Goal: Task Accomplishment & Management: Use online tool/utility

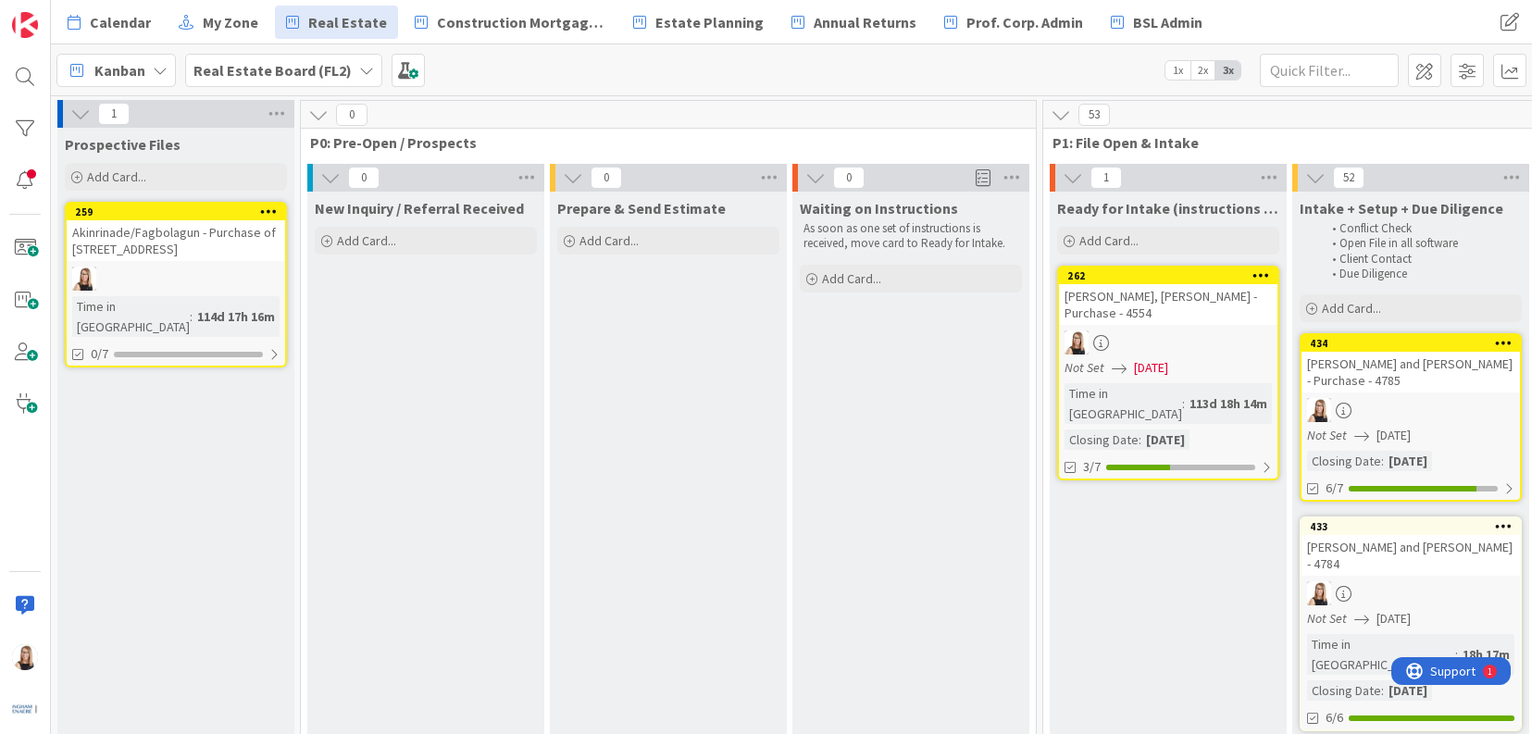
scroll to position [0, 1430]
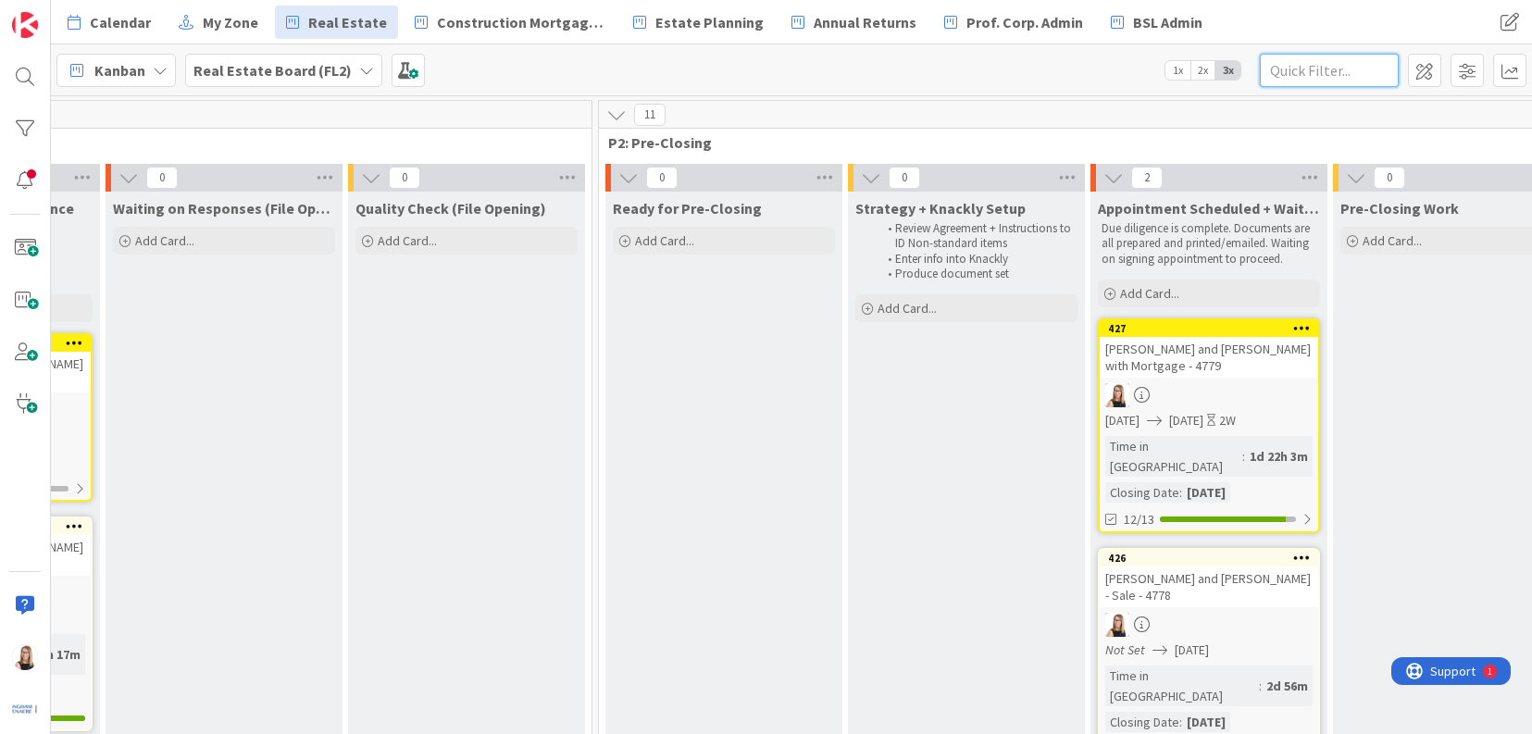
click at [1332, 65] on input "text" at bounding box center [1329, 70] width 139 height 33
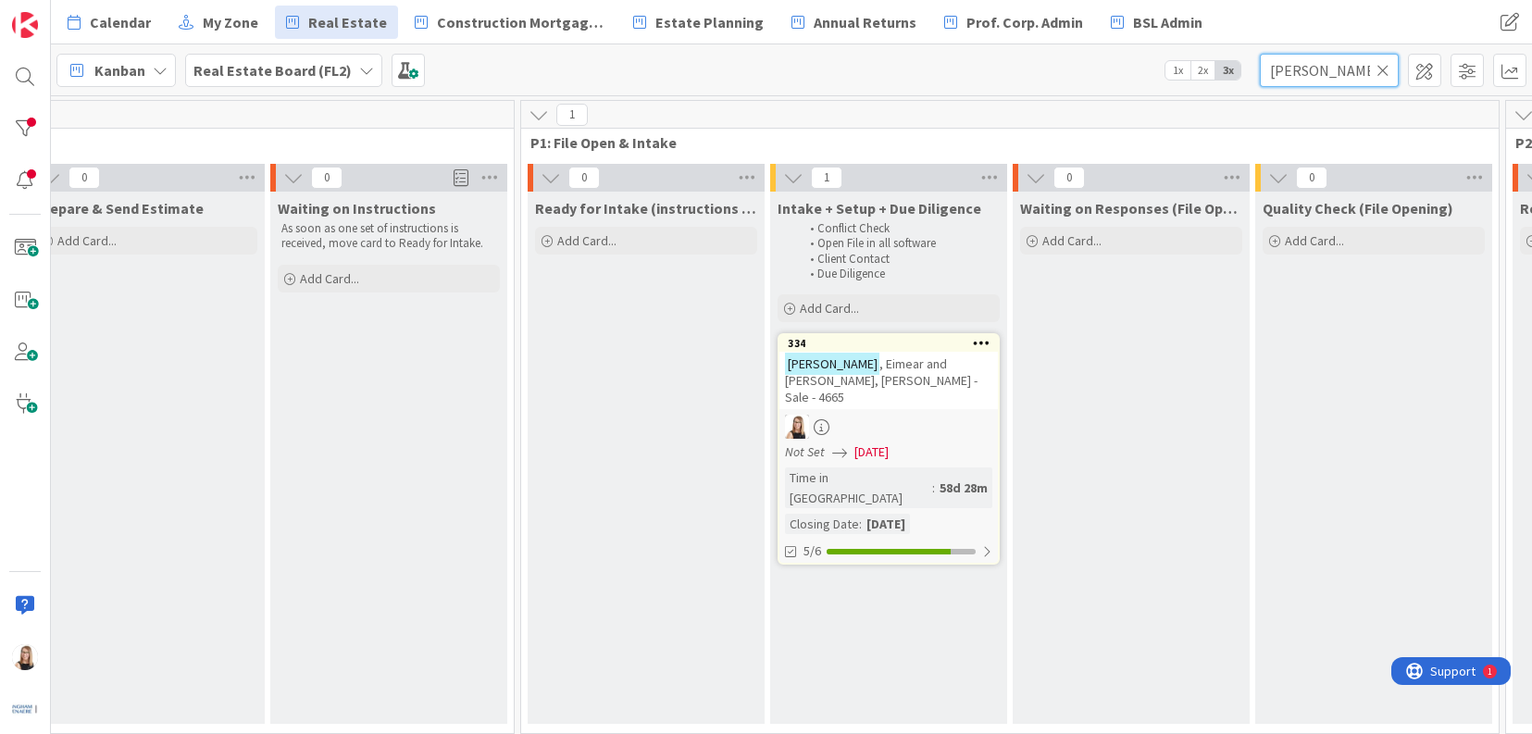
scroll to position [0, 632]
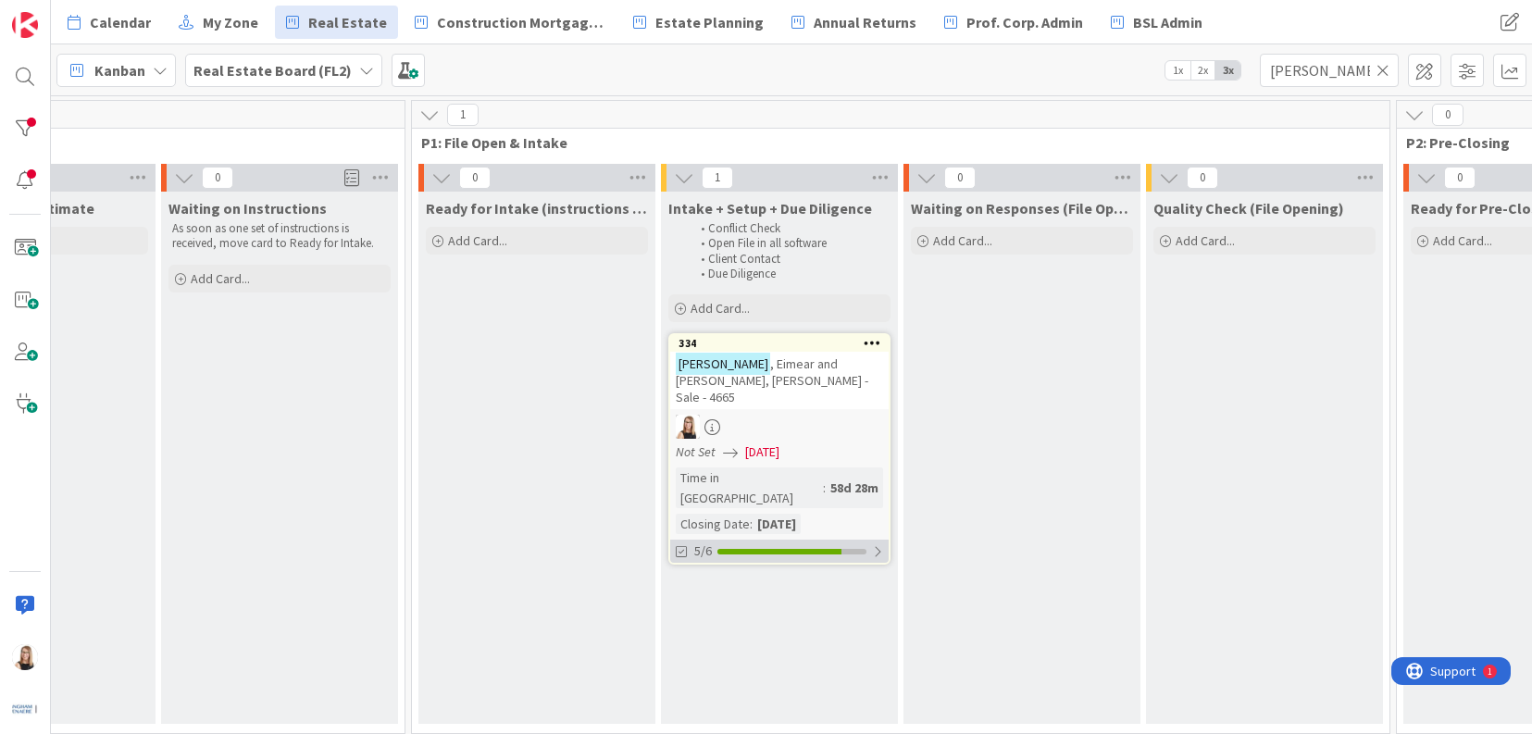
click at [727, 540] on div "5/6" at bounding box center [779, 551] width 219 height 23
click at [683, 590] on icon at bounding box center [683, 597] width 15 height 15
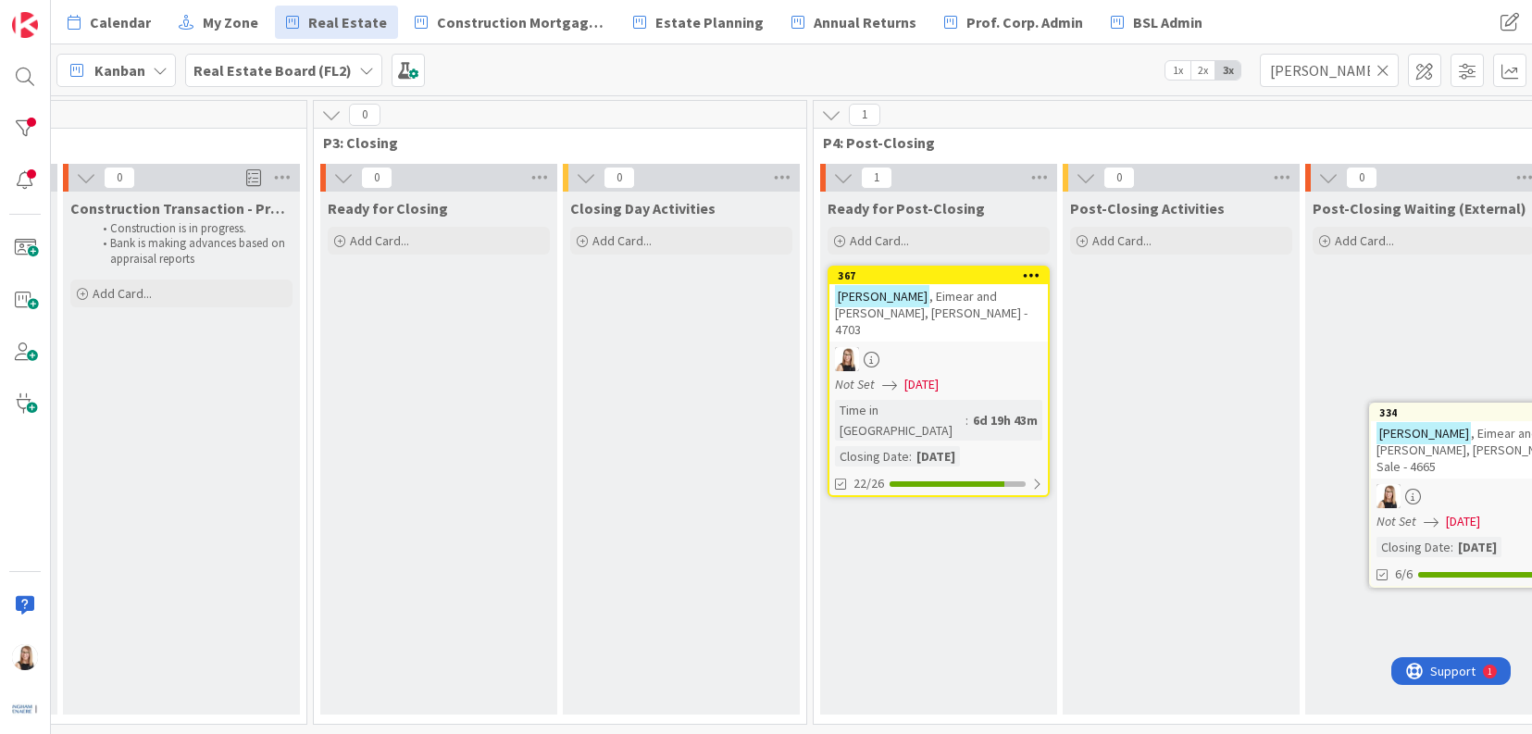
scroll to position [0, 3384]
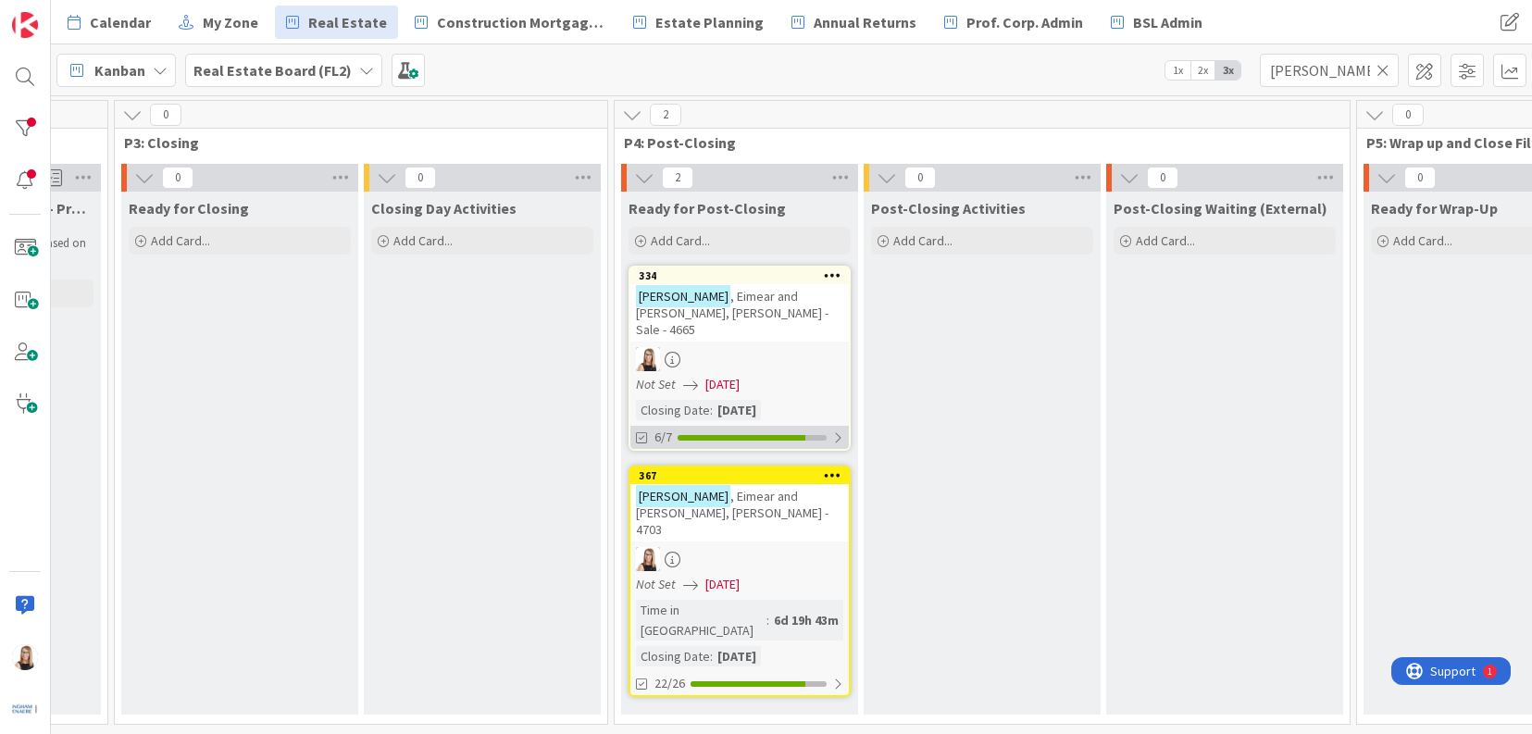
click at [772, 435] on div at bounding box center [742, 438] width 128 height 6
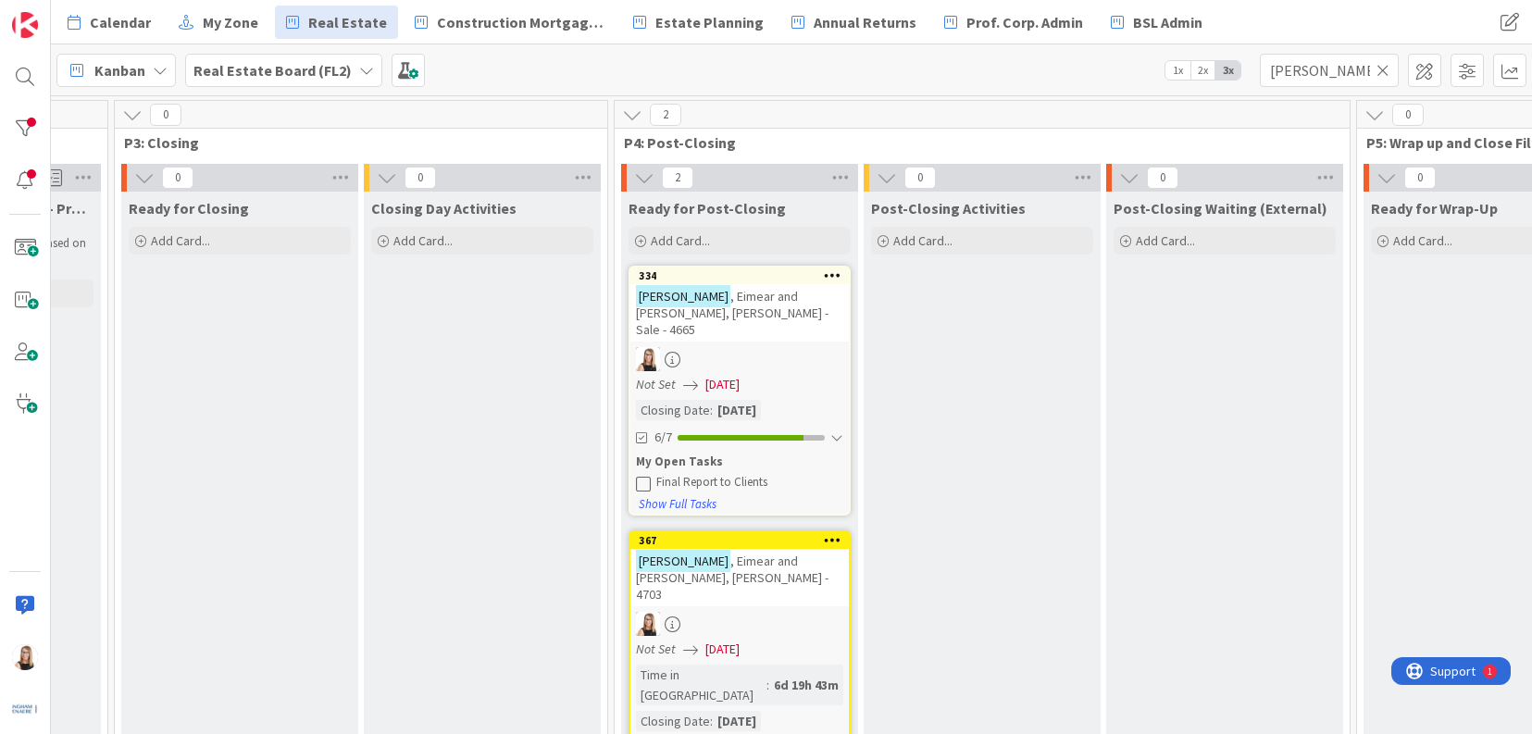
click at [644, 476] on icon at bounding box center [643, 483] width 15 height 15
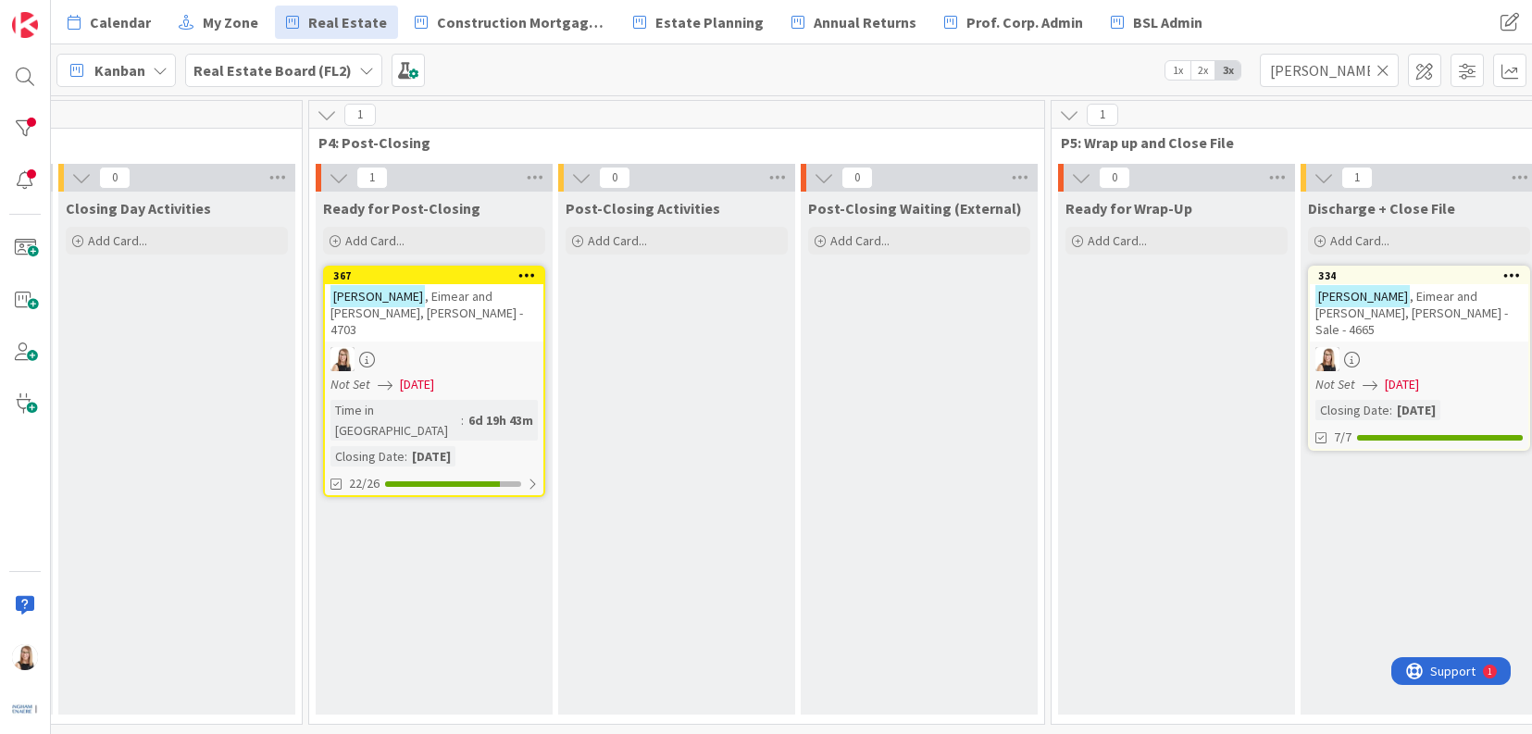
scroll to position [0, 3593]
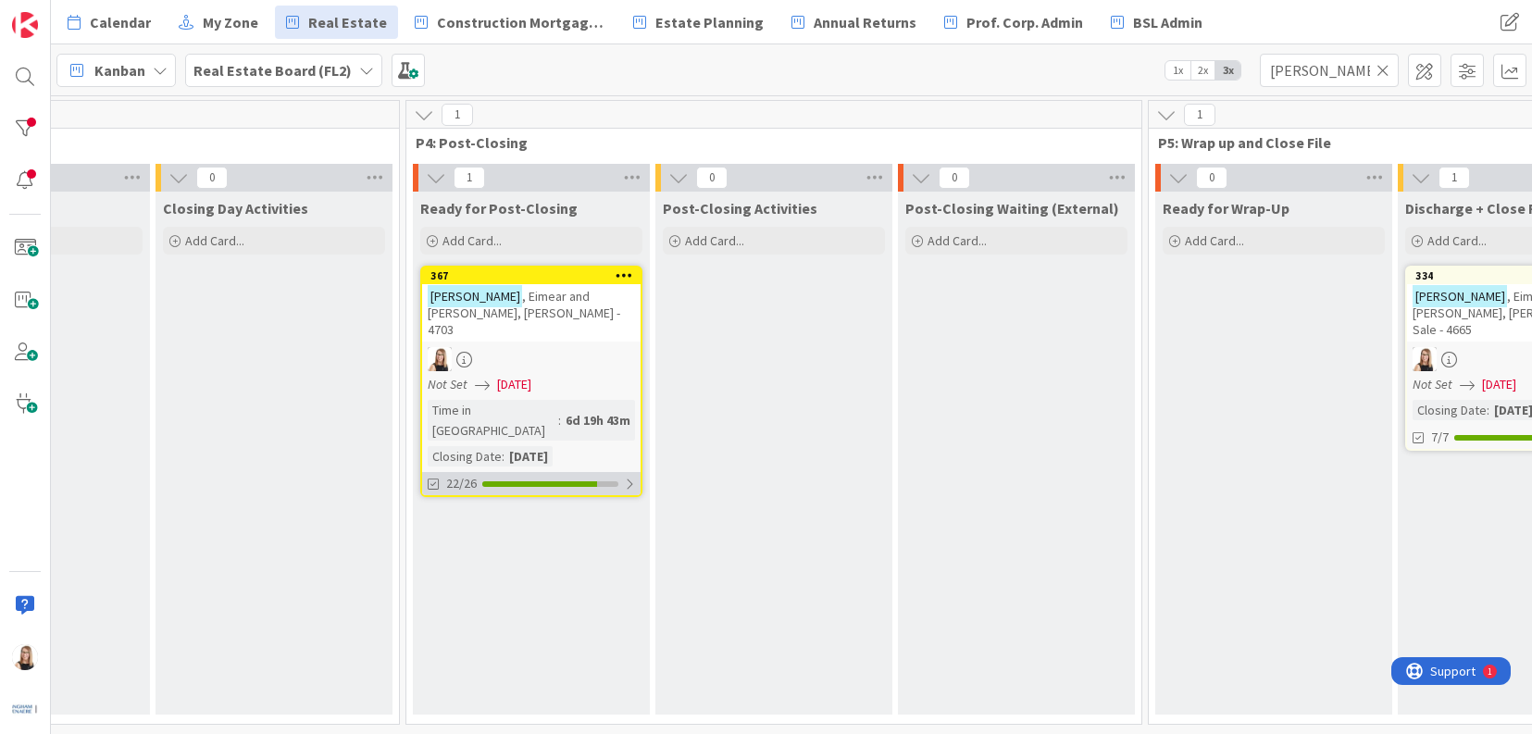
click at [494, 472] on div "22/26" at bounding box center [531, 483] width 219 height 23
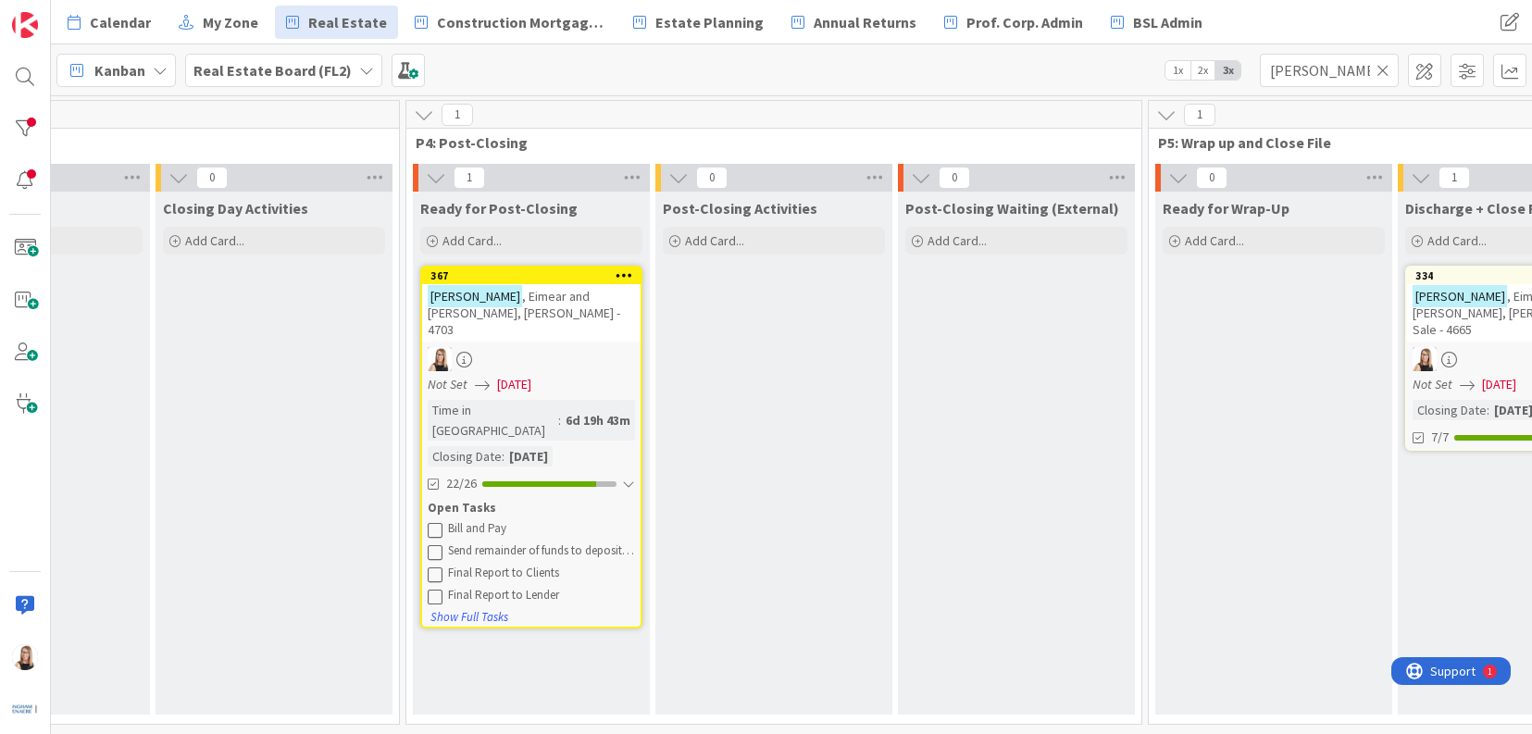
click at [434, 522] on icon at bounding box center [435, 529] width 15 height 15
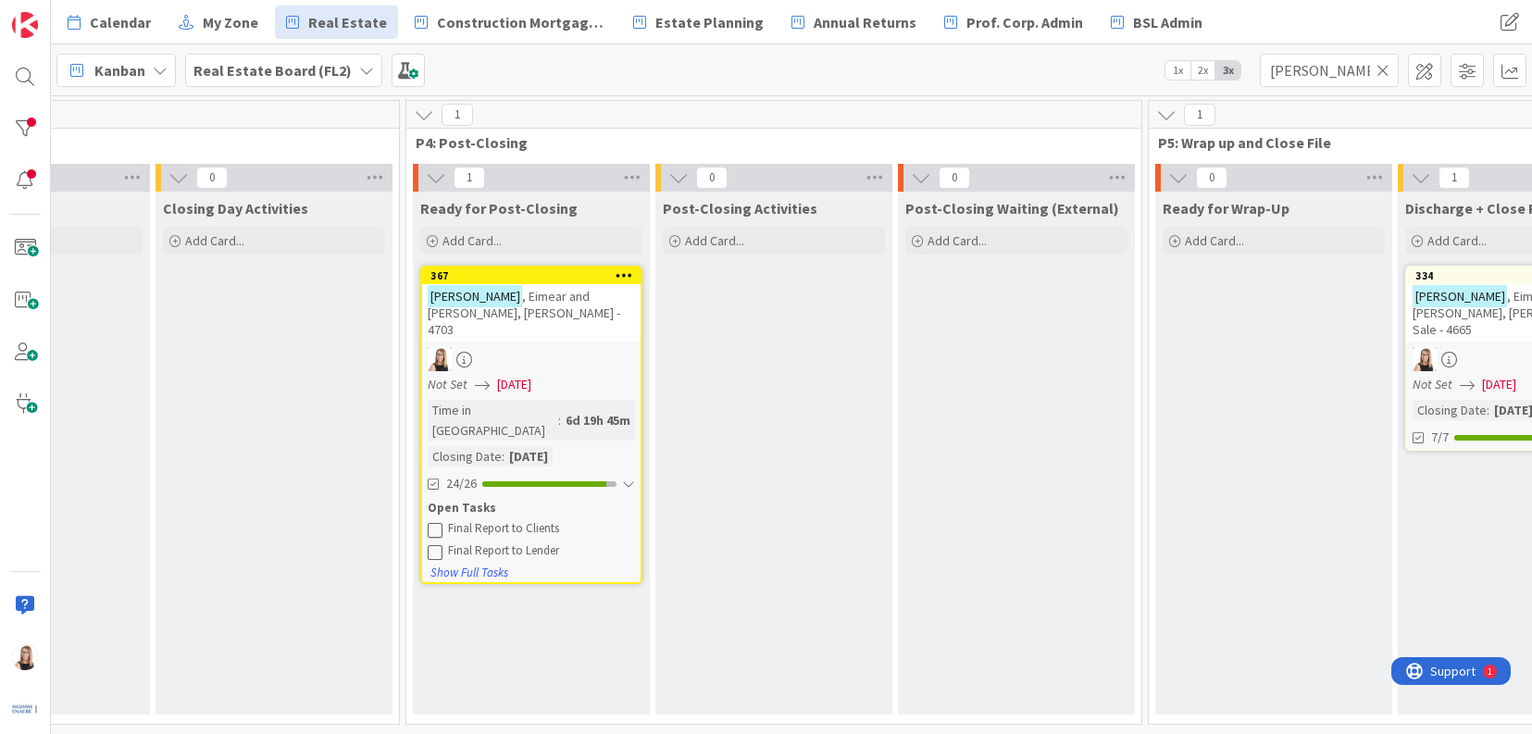
click at [434, 522] on icon at bounding box center [435, 529] width 15 height 15
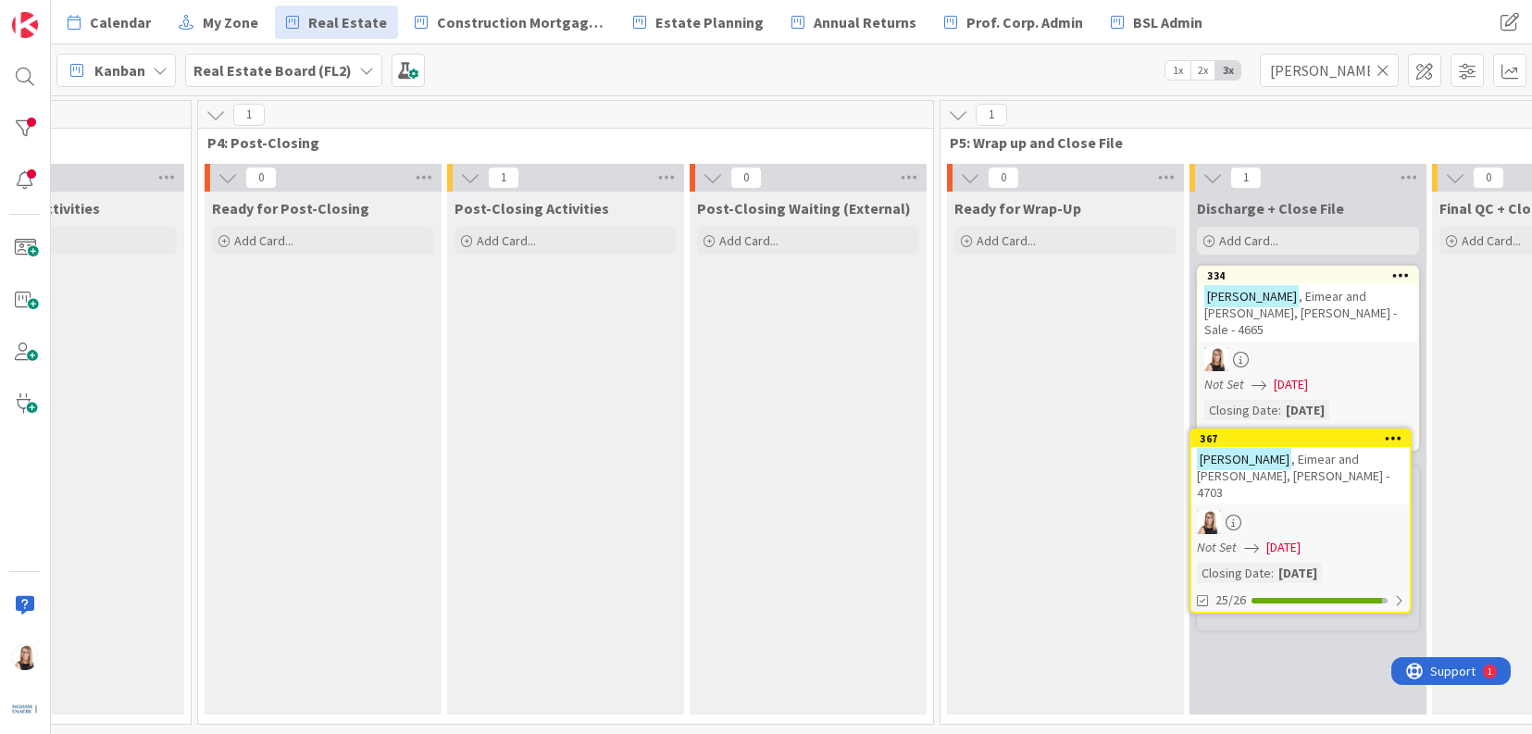
scroll to position [0, 3840]
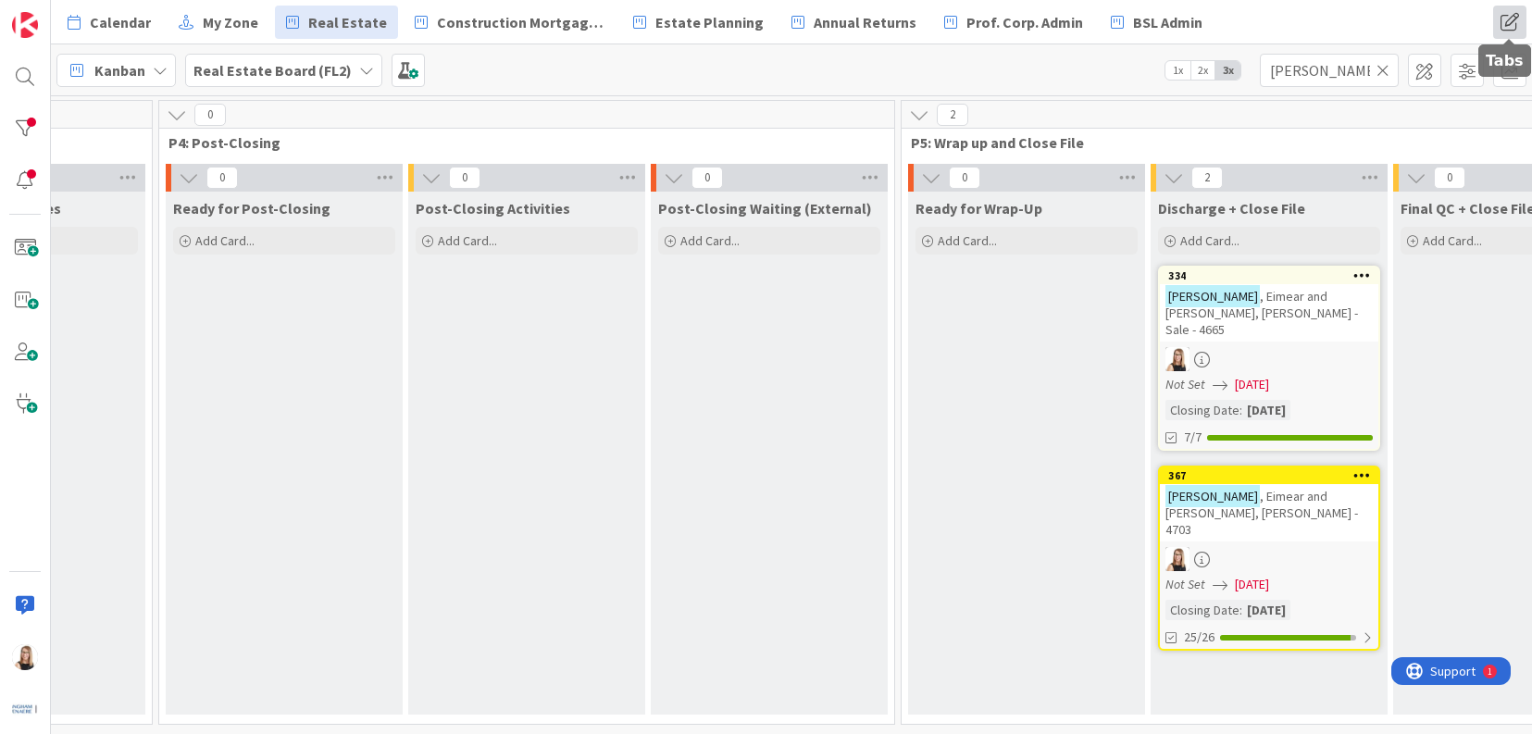
drag, startPoint x: 752, startPoint y: 275, endPoint x: 1500, endPoint y: 14, distance: 792.4
drag, startPoint x: 1340, startPoint y: 63, endPoint x: 1029, endPoint y: 63, distance: 311.1
click at [1030, 64] on div "Kanban Real Estate Board (FL2) 1x 2x 3x [PERSON_NAME]" at bounding box center [792, 69] width 1482 height 51
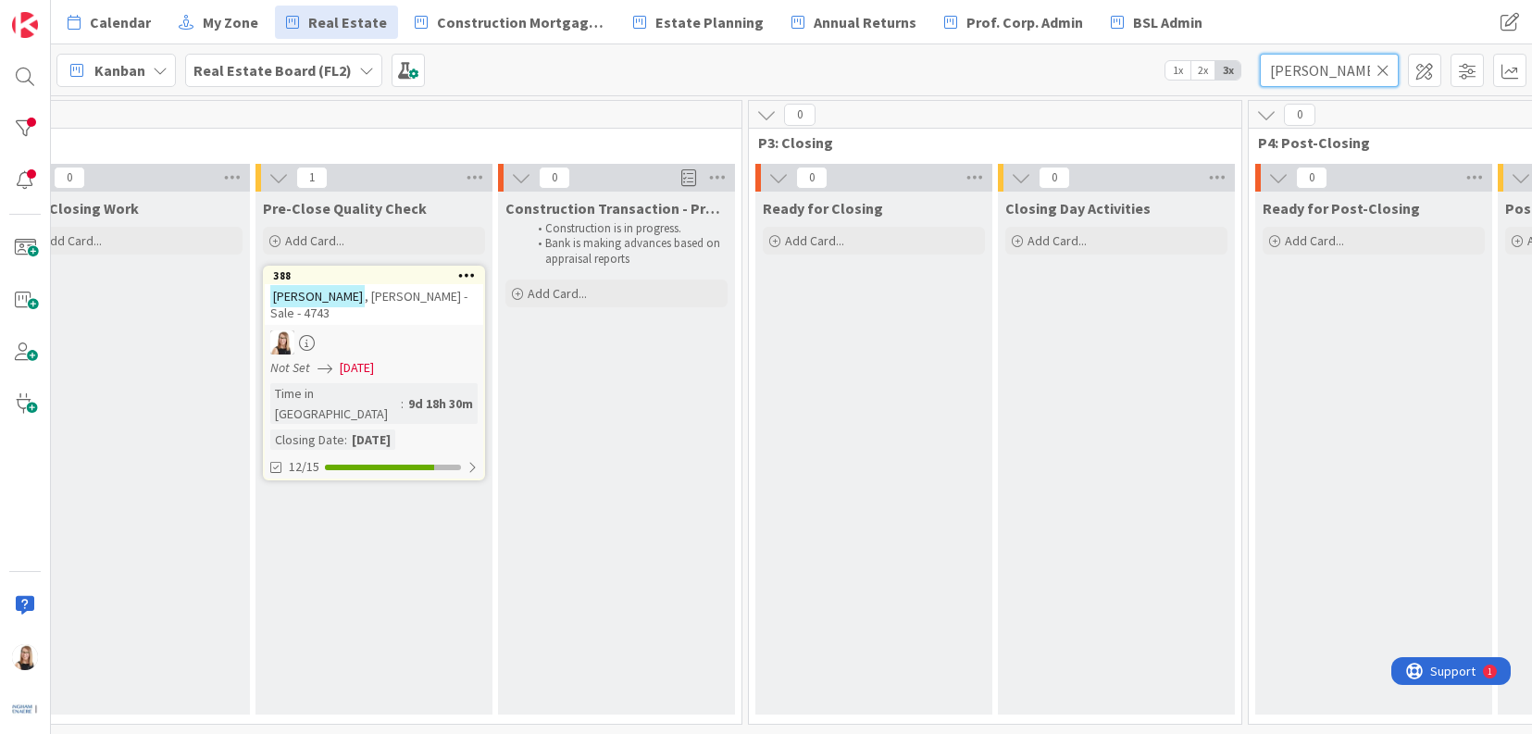
scroll to position [0, 2709]
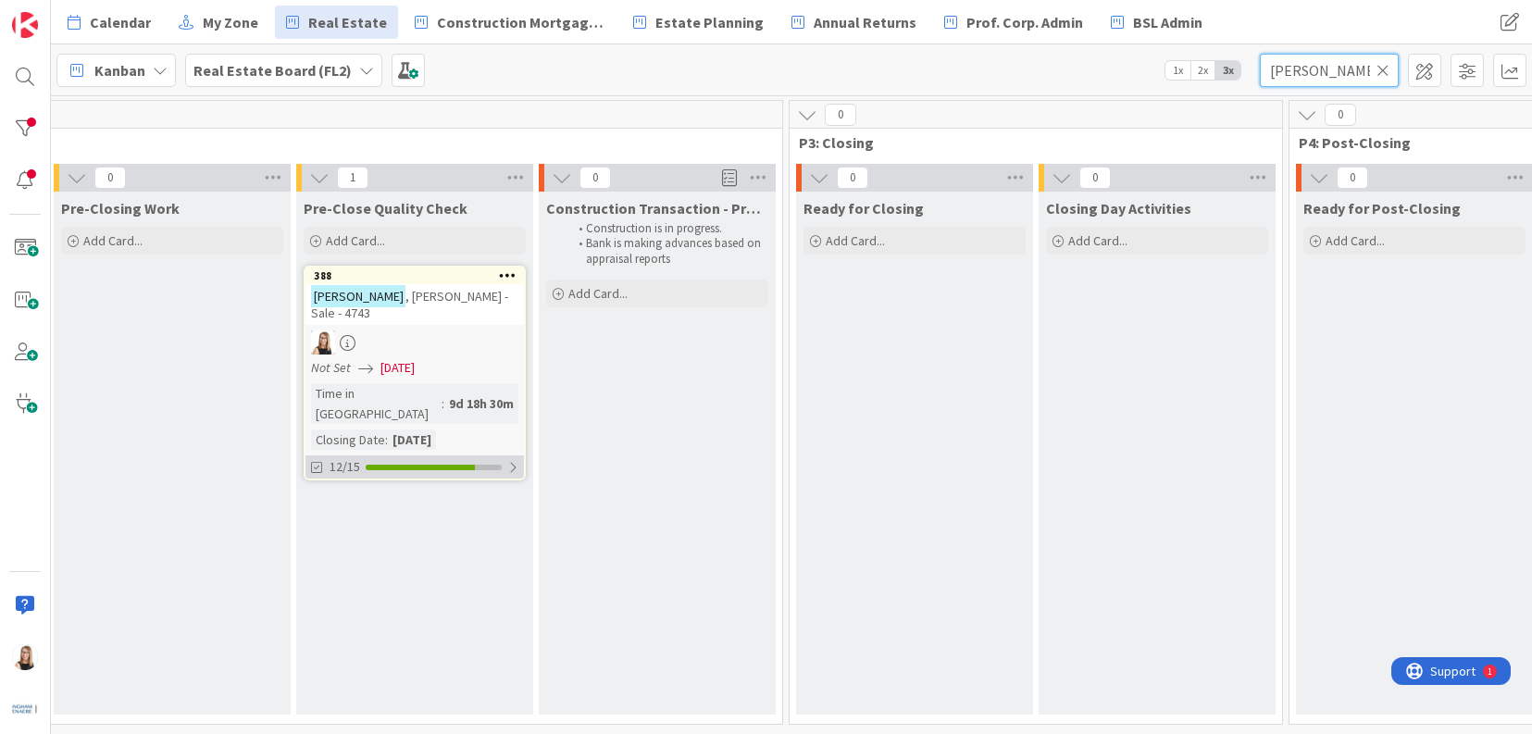
type input "[PERSON_NAME]"
click at [473, 456] on div "12/15" at bounding box center [415, 467] width 219 height 23
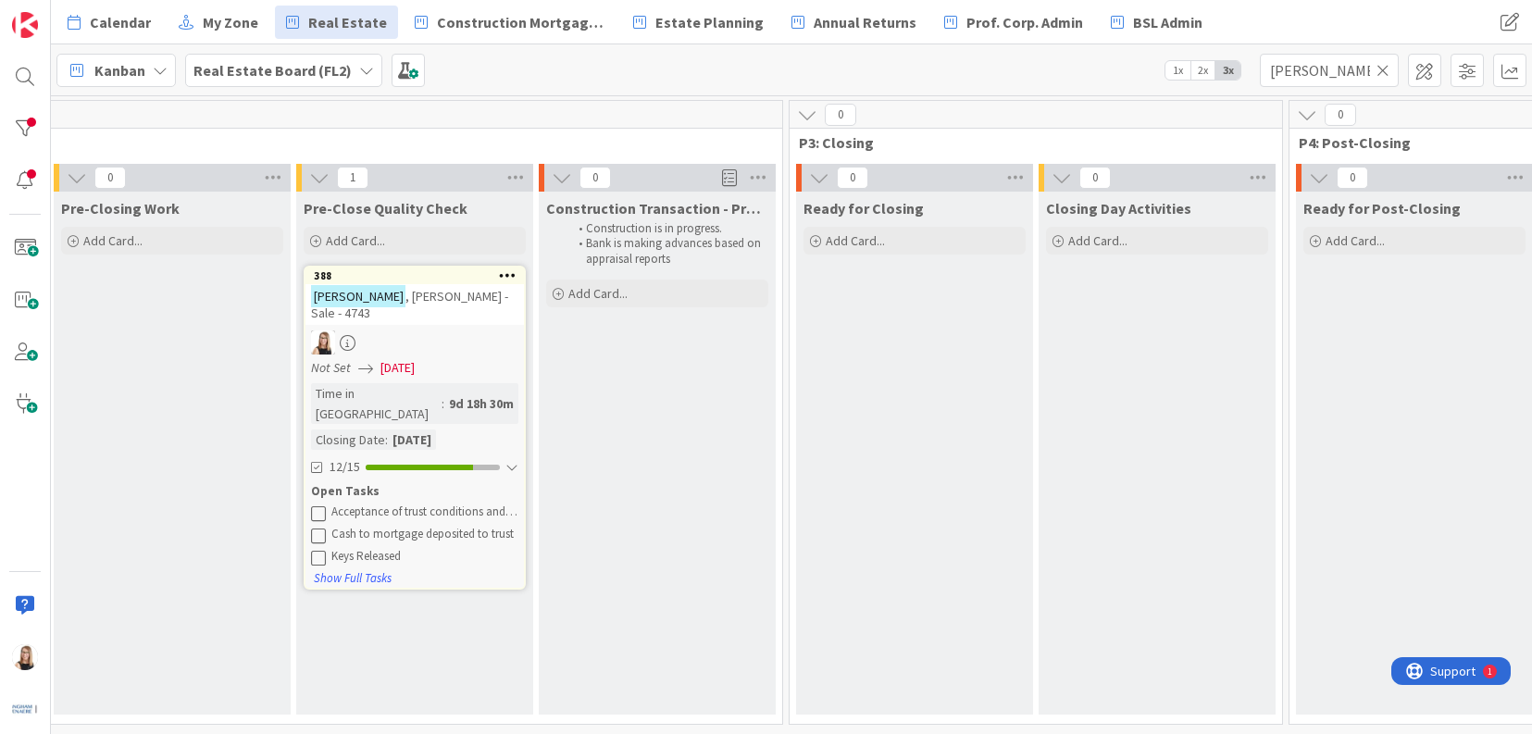
click at [315, 506] on icon at bounding box center [318, 513] width 15 height 15
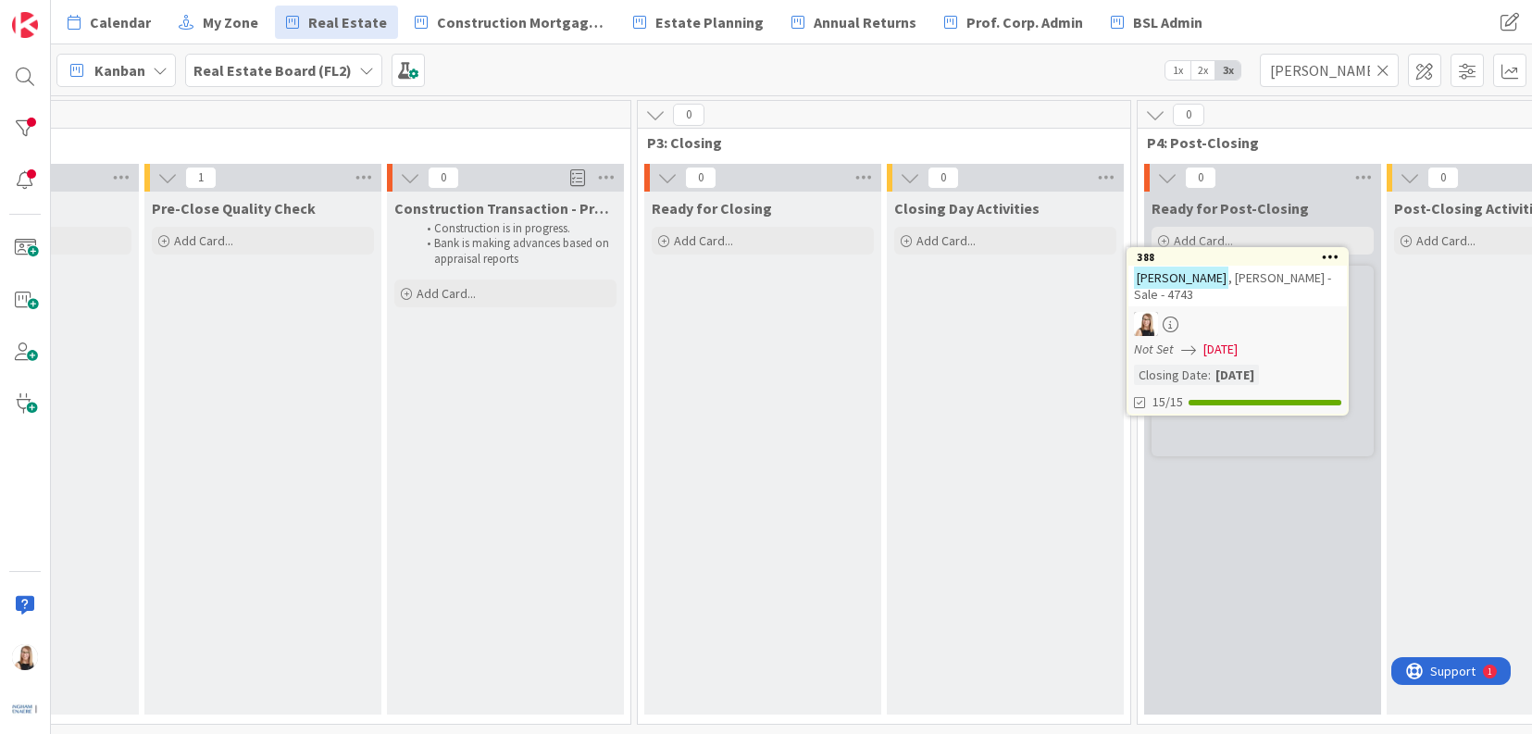
scroll to position [0, 2869]
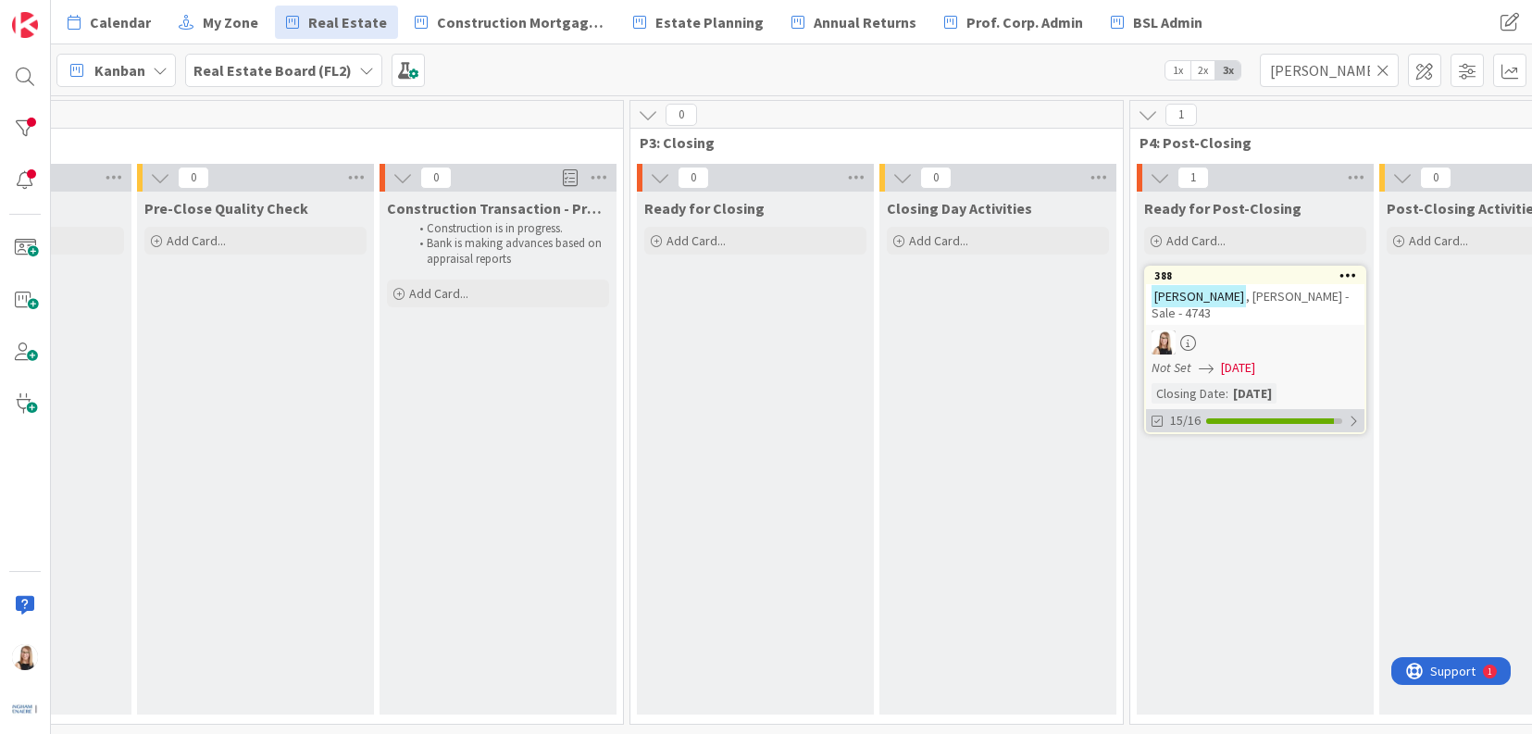
click at [1240, 427] on div "15/16" at bounding box center [1255, 420] width 219 height 23
click at [1275, 466] on div "Final Report to Clients" at bounding box center [1265, 465] width 187 height 15
click at [1259, 342] on div at bounding box center [1255, 343] width 219 height 24
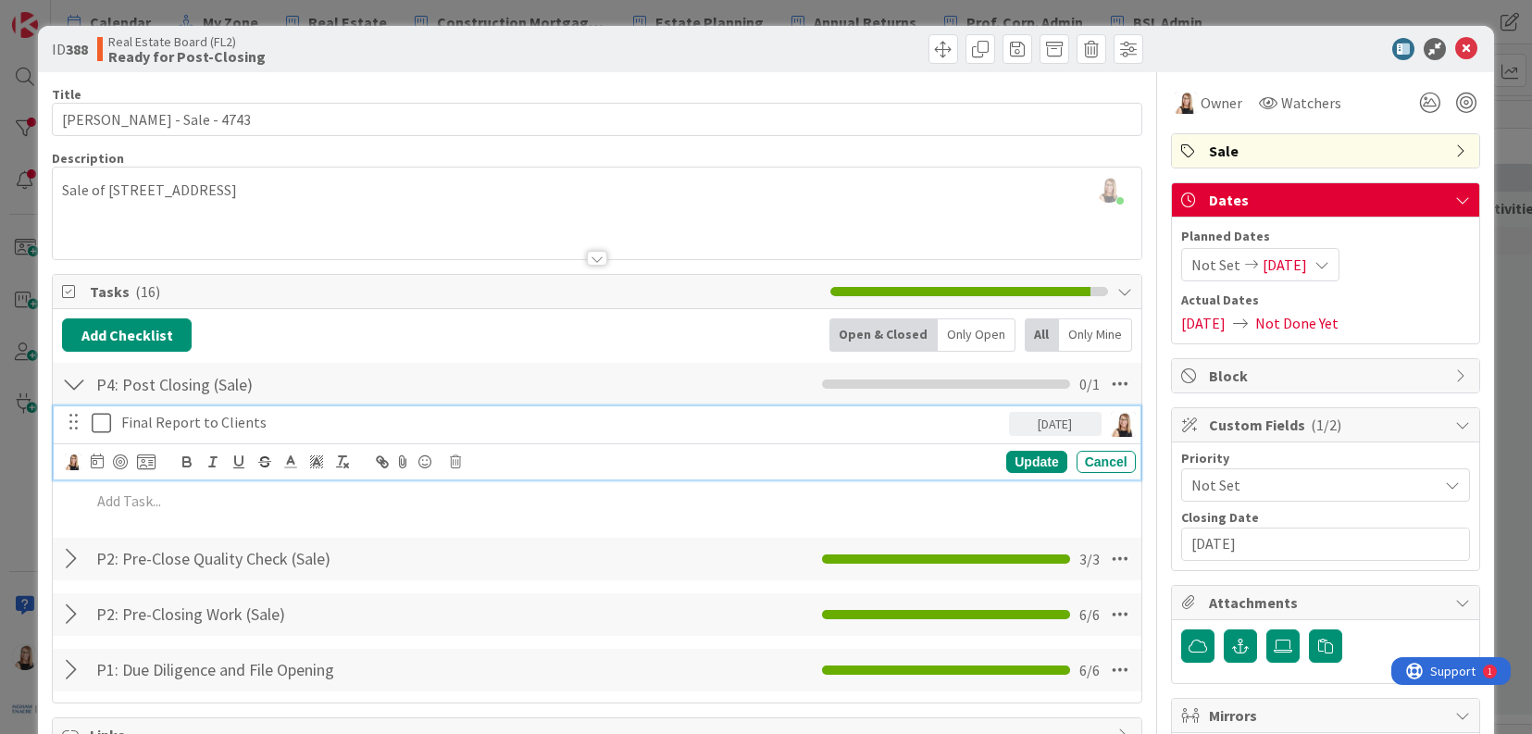
click at [290, 419] on p "Final Report to Clients" at bounding box center [561, 422] width 881 height 21
click at [68, 460] on img at bounding box center [73, 462] width 17 height 17
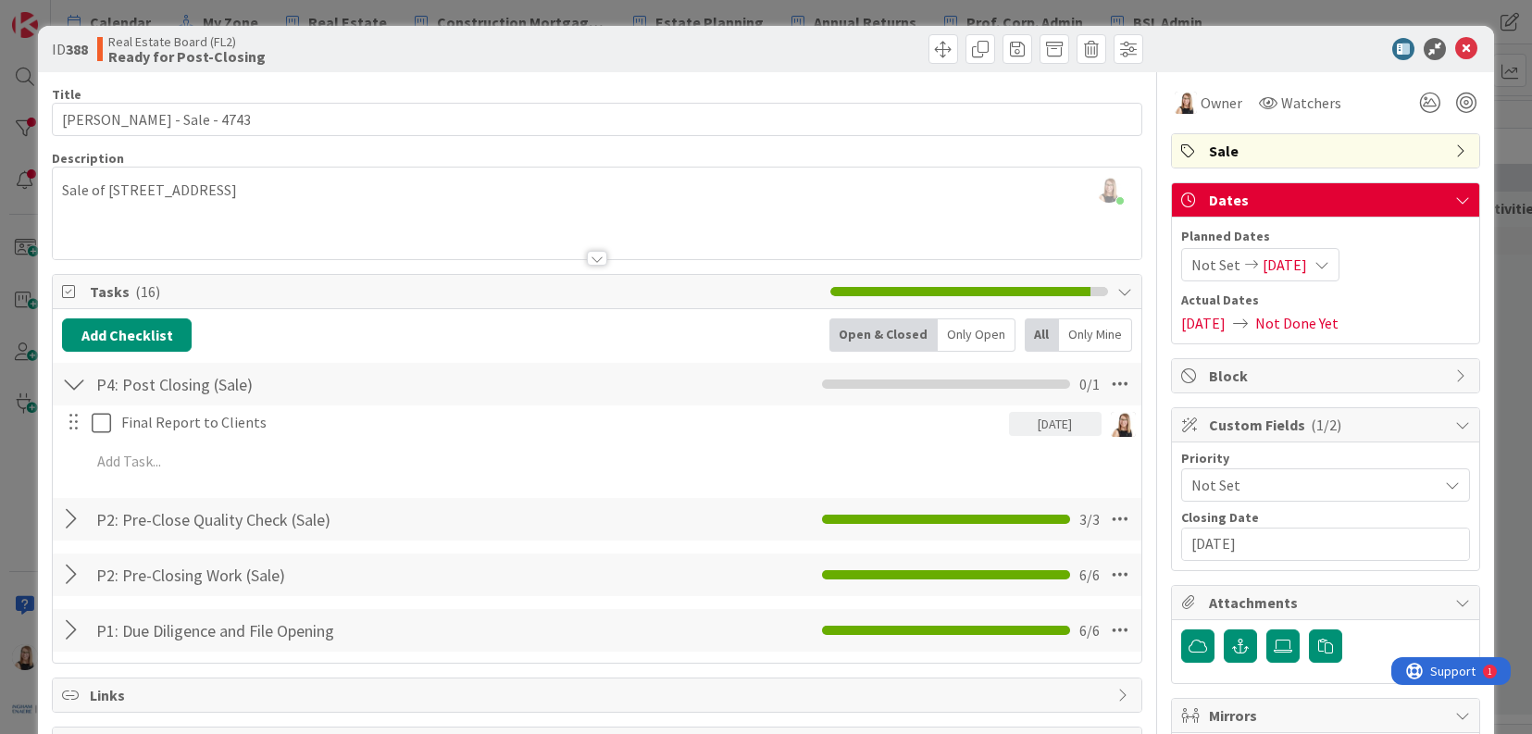
click at [0, 0] on span "Brea Childerhose" at bounding box center [0, 0] width 0 height 0
click at [1033, 427] on div "[DATE]" at bounding box center [1055, 424] width 93 height 24
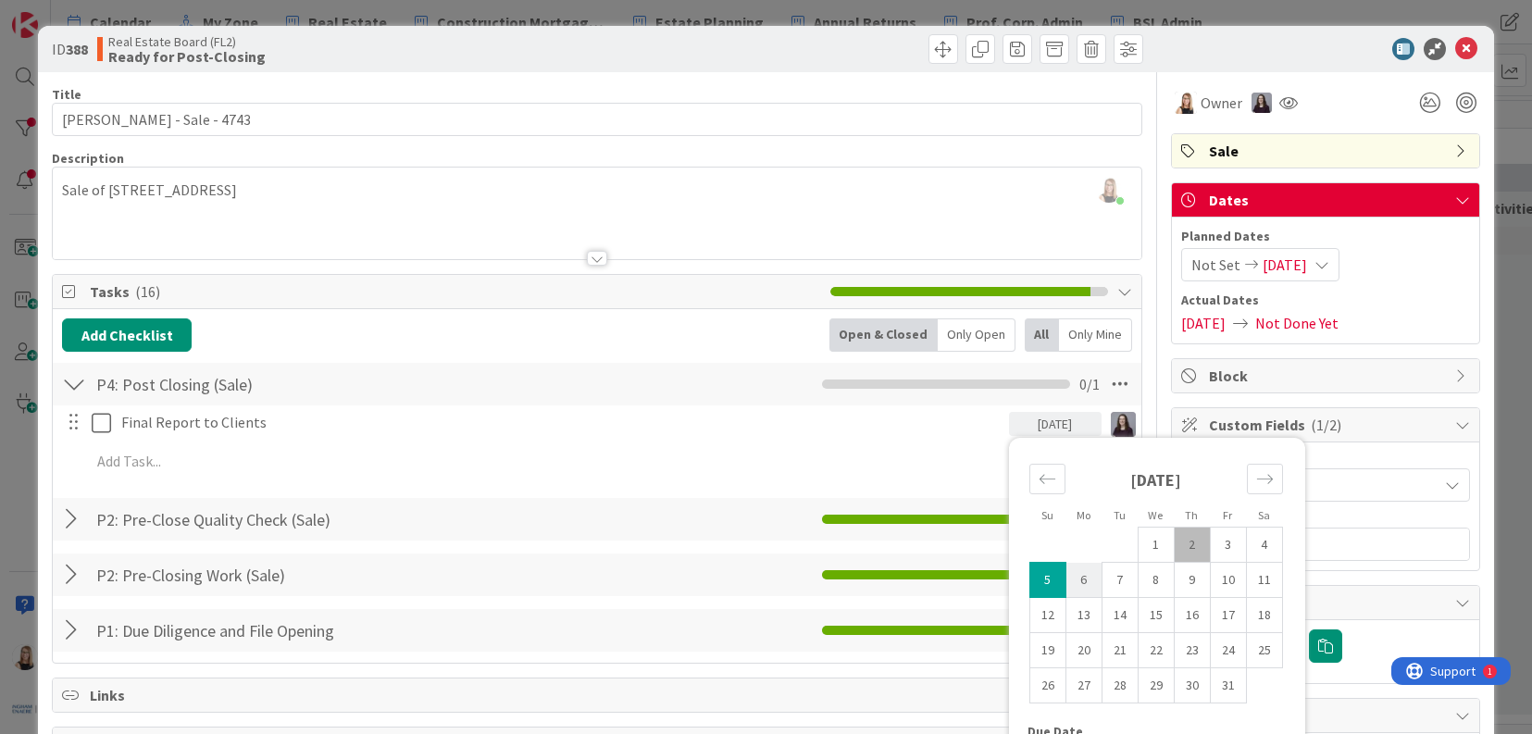
click at [1068, 598] on td "13" at bounding box center [1084, 615] width 36 height 35
click at [1071, 584] on td "6" at bounding box center [1084, 580] width 36 height 35
click at [1215, 553] on td "3" at bounding box center [1228, 545] width 36 height 35
type input "[DATE]"
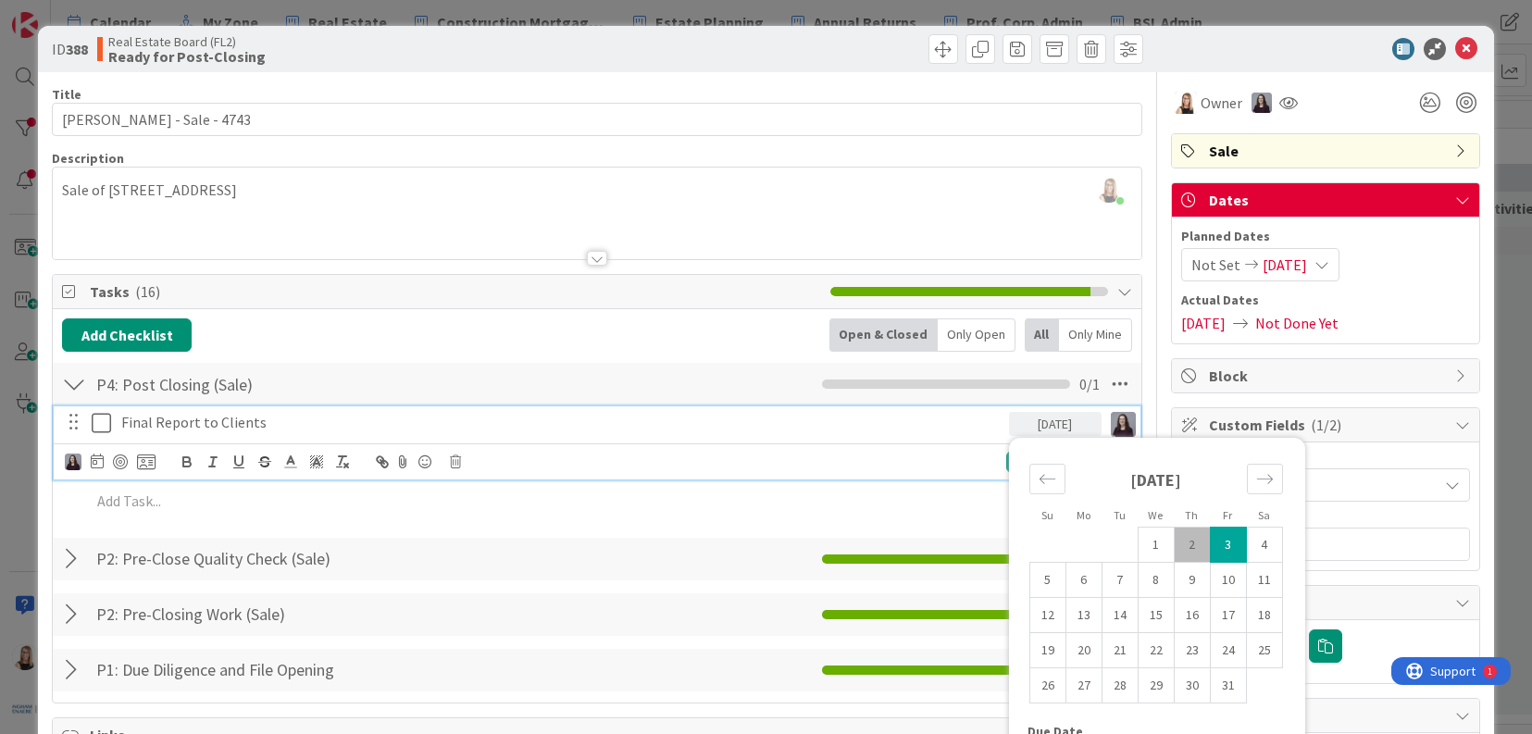
click at [434, 431] on p "Final Report to Clients" at bounding box center [561, 422] width 881 height 21
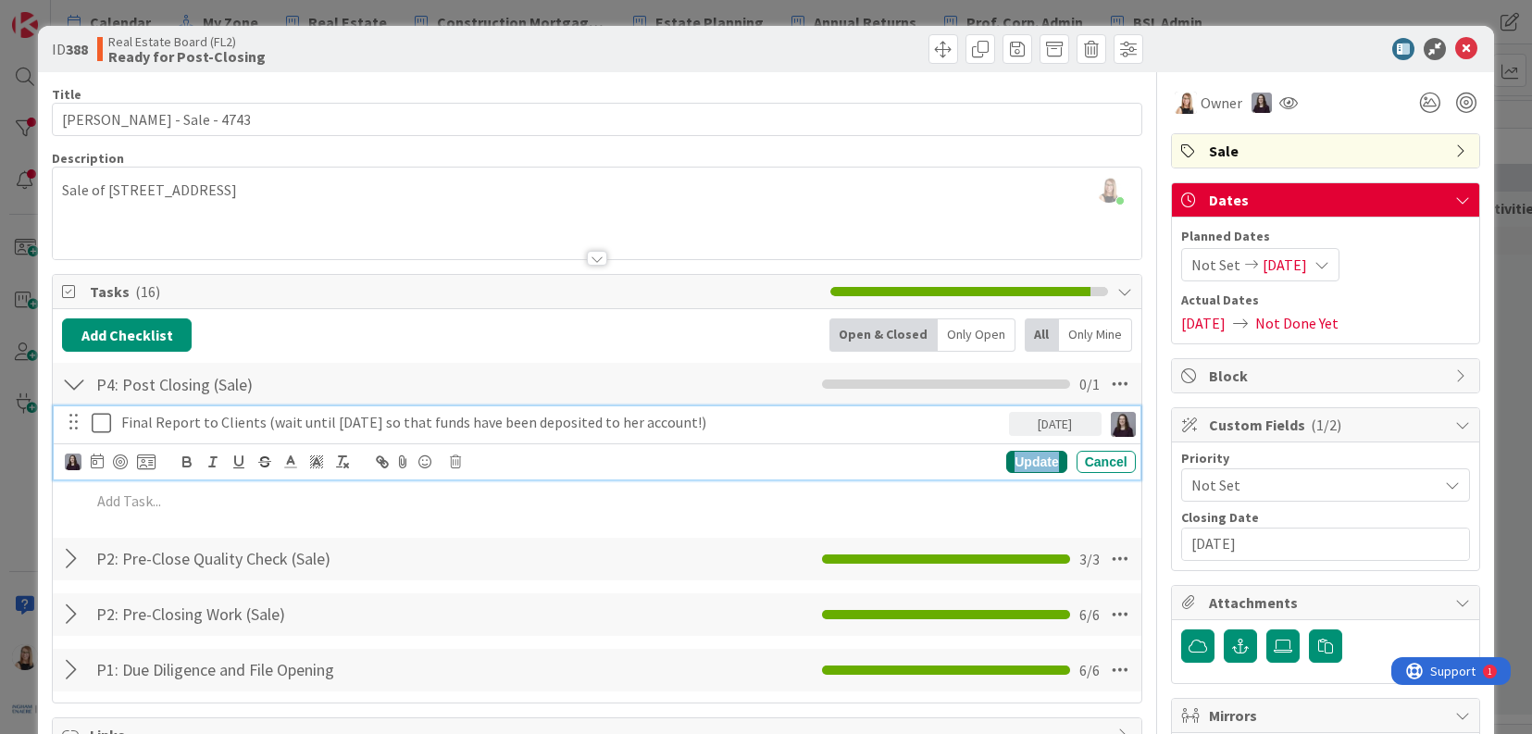
click at [1028, 463] on div "Update" at bounding box center [1037, 462] width 60 height 22
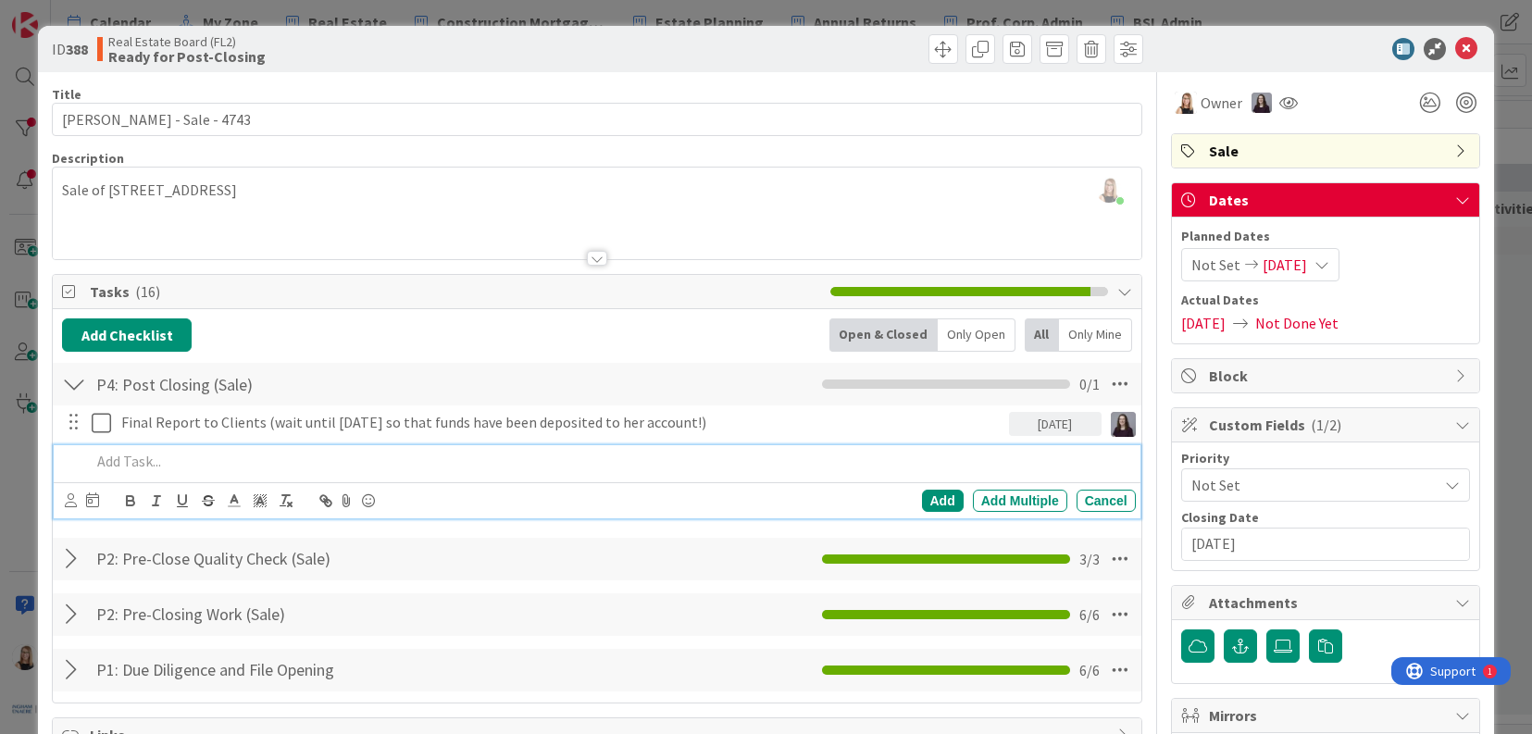
click at [131, 462] on p at bounding box center [609, 461] width 1037 height 21
click at [73, 502] on icon at bounding box center [71, 501] width 12 height 14
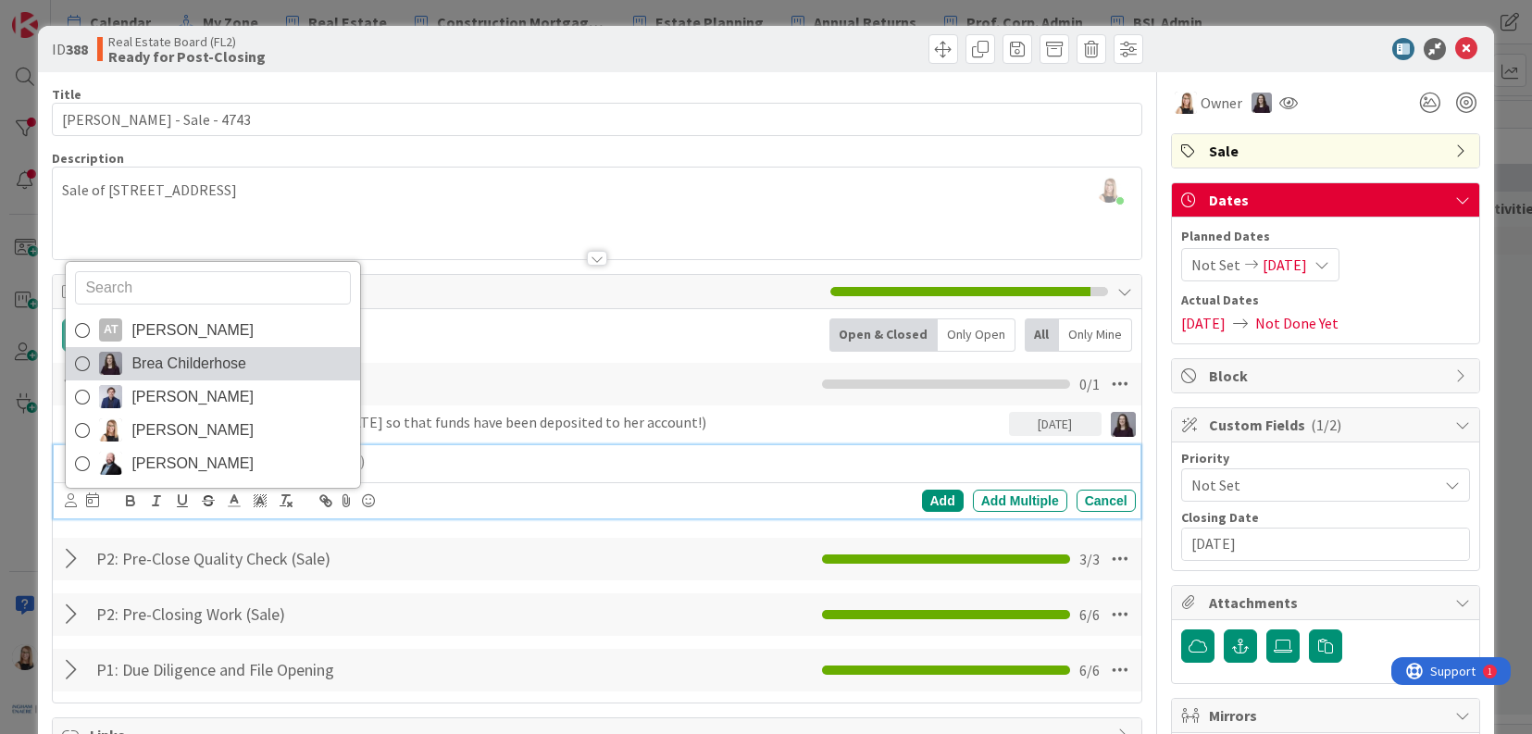
click at [162, 370] on span "Brea Childerhose" at bounding box center [188, 364] width 115 height 28
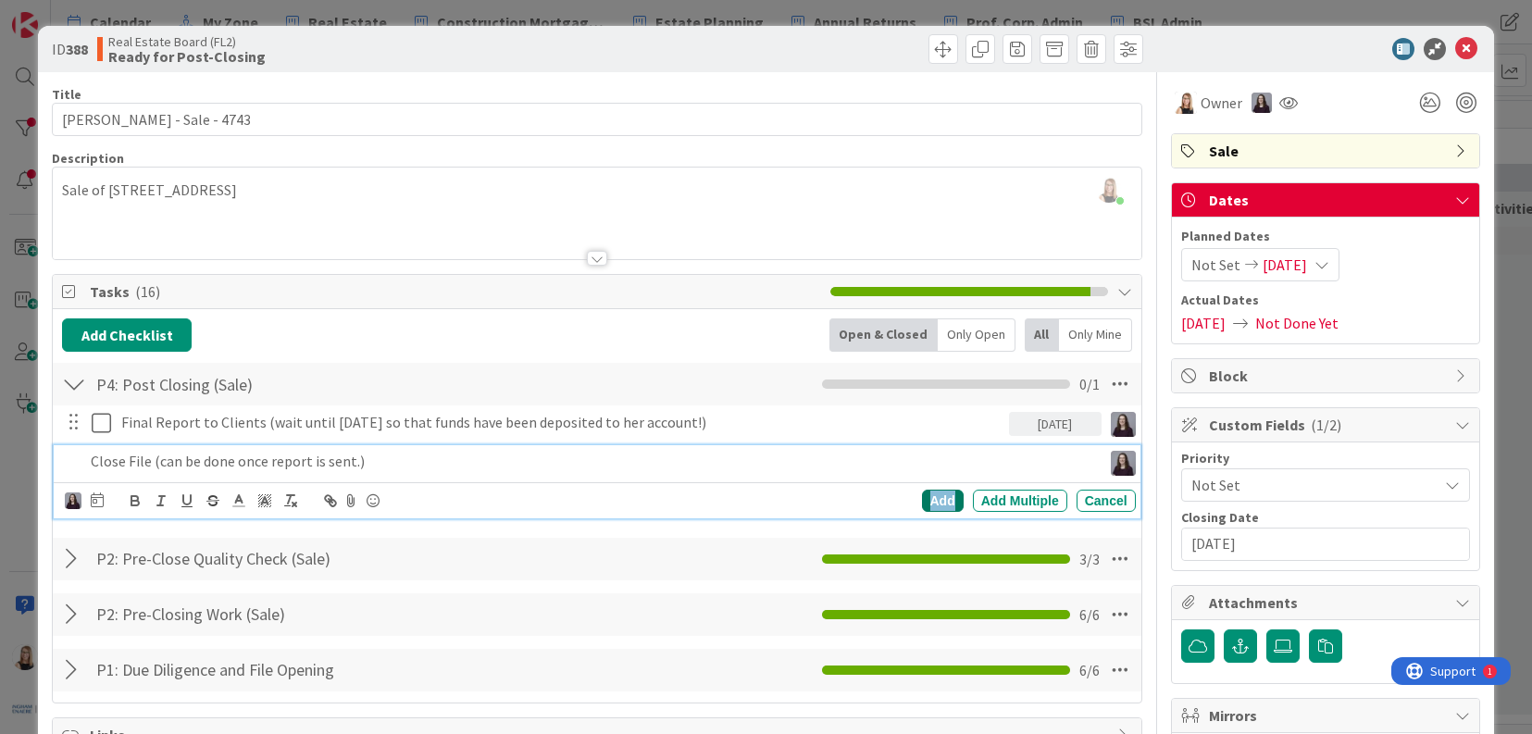
click at [932, 500] on div "Add" at bounding box center [943, 501] width 42 height 22
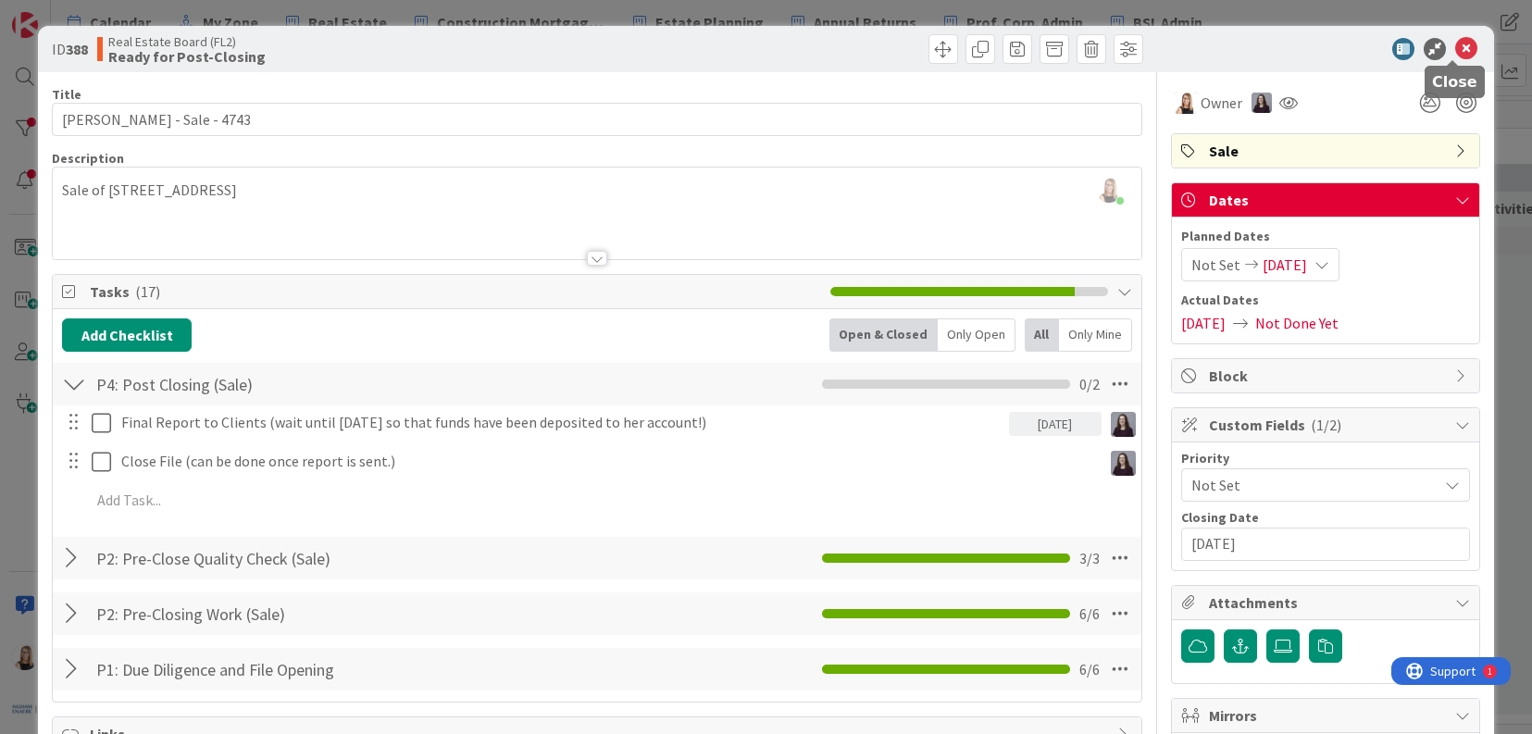
click at [1456, 44] on icon at bounding box center [1467, 49] width 22 height 22
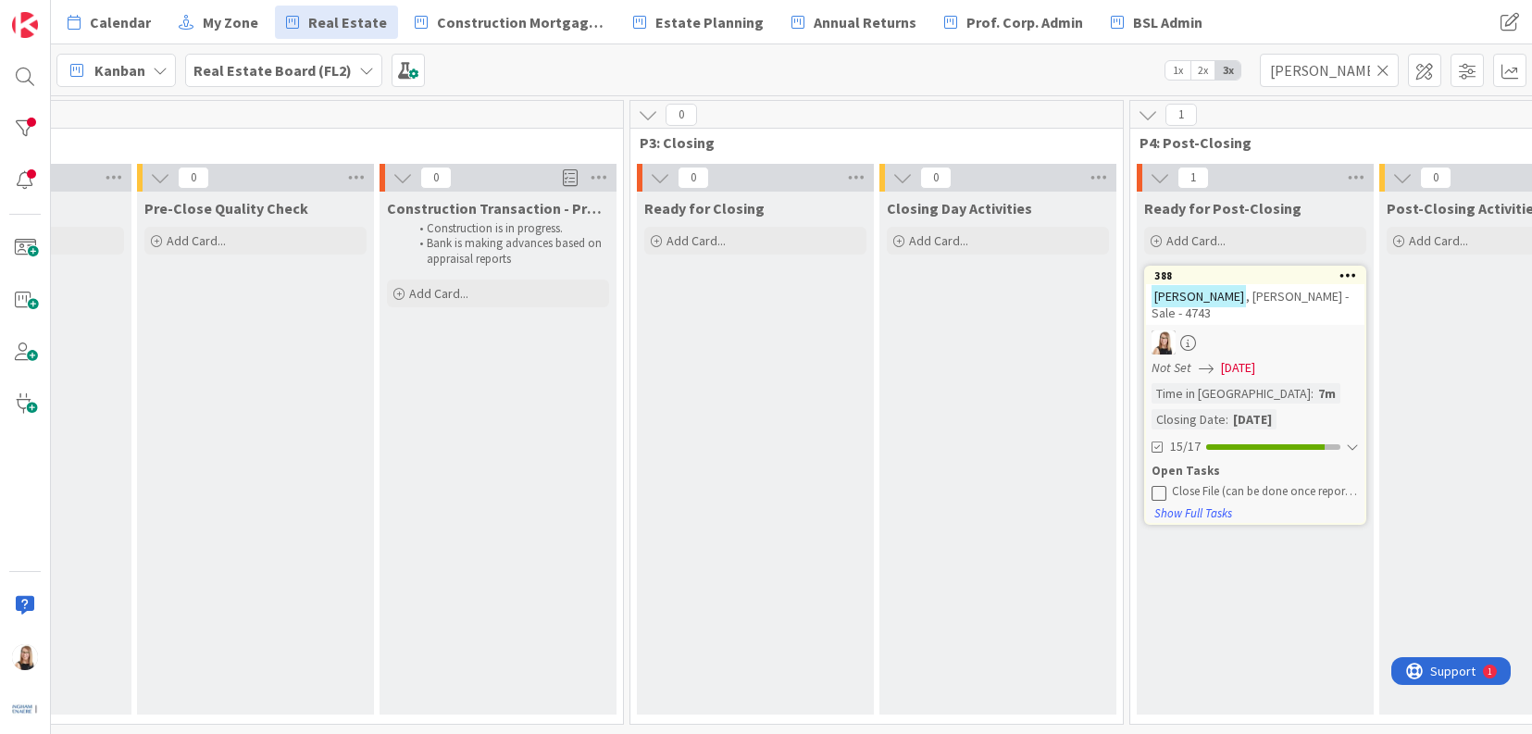
click at [1383, 70] on icon at bounding box center [1383, 70] width 13 height 17
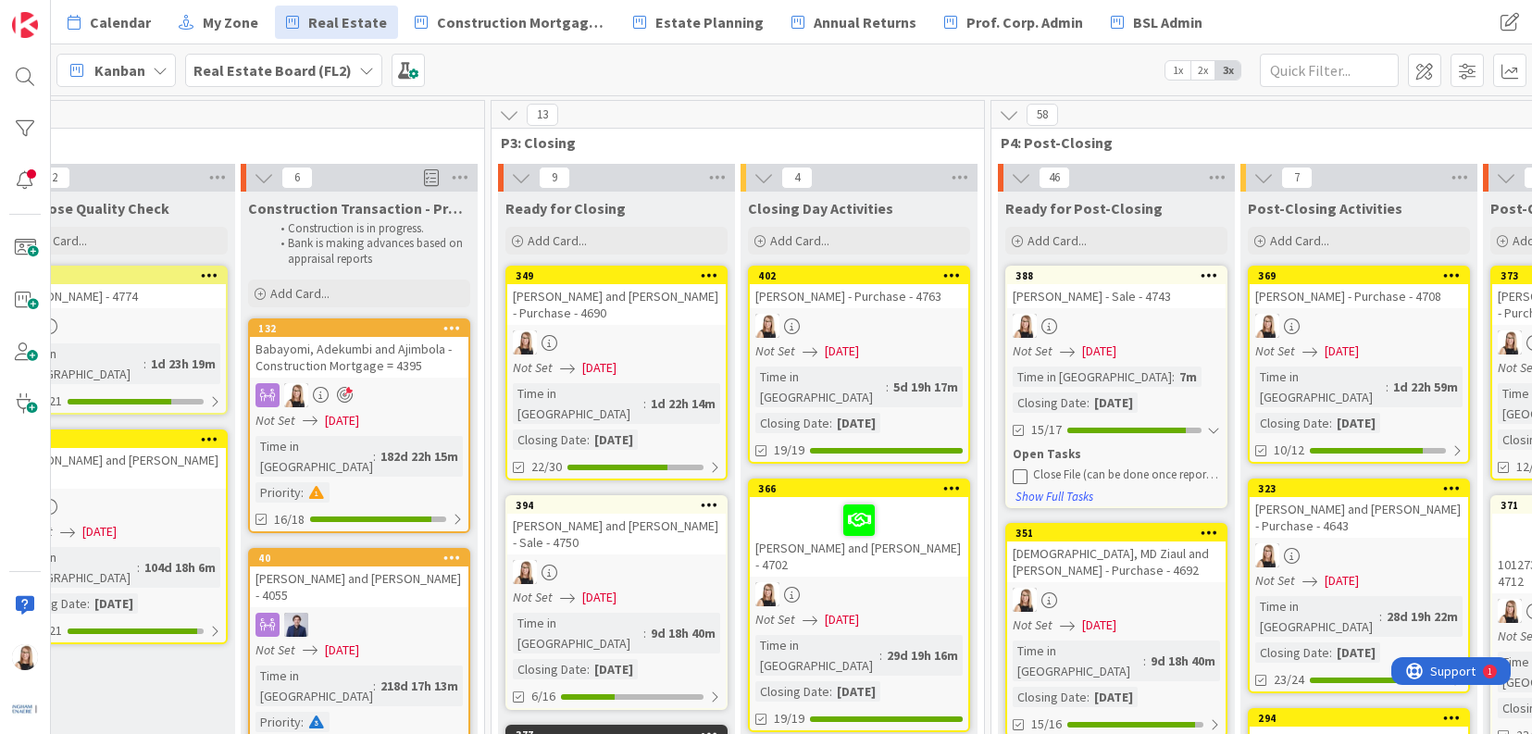
scroll to position [0, 3058]
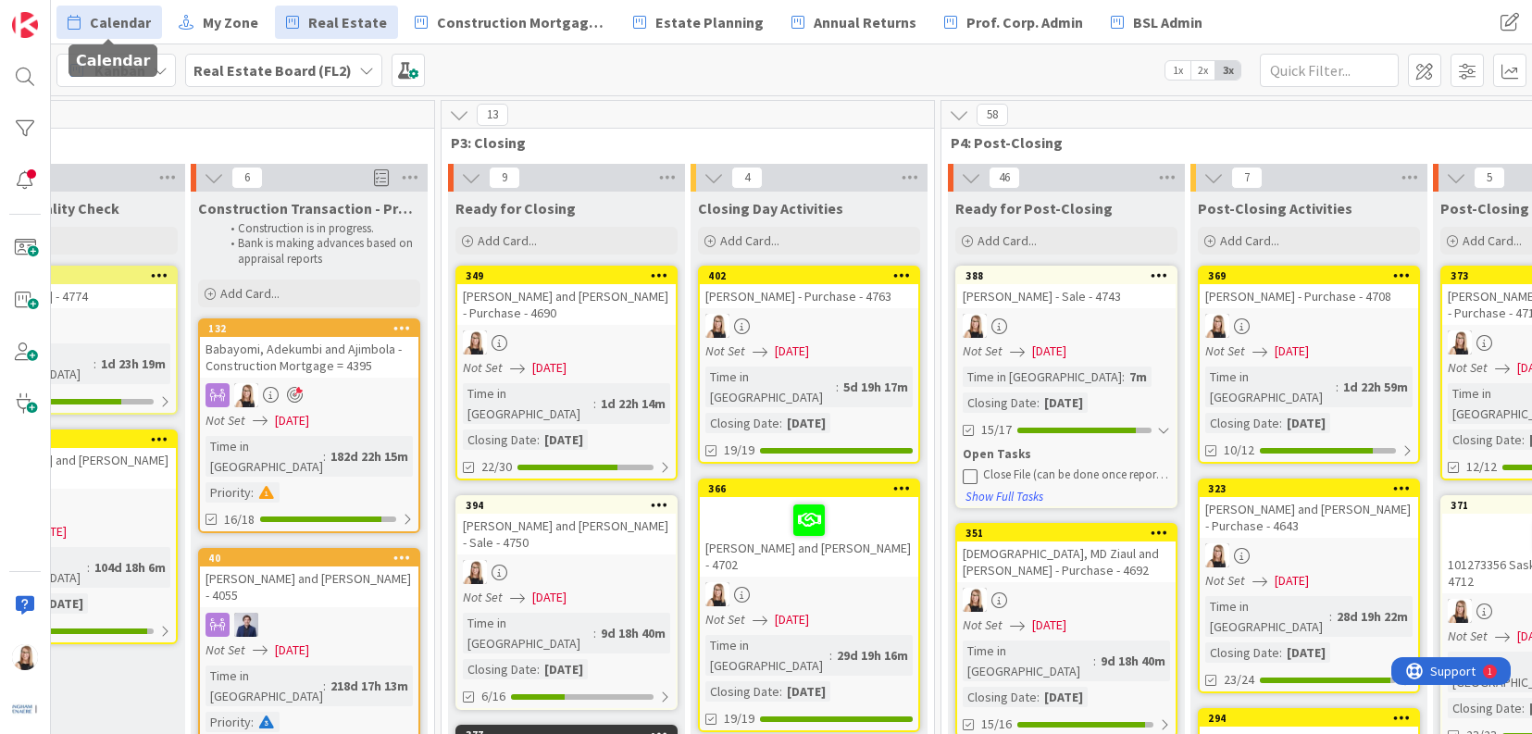
click at [105, 29] on span "Calendar" at bounding box center [120, 22] width 61 height 22
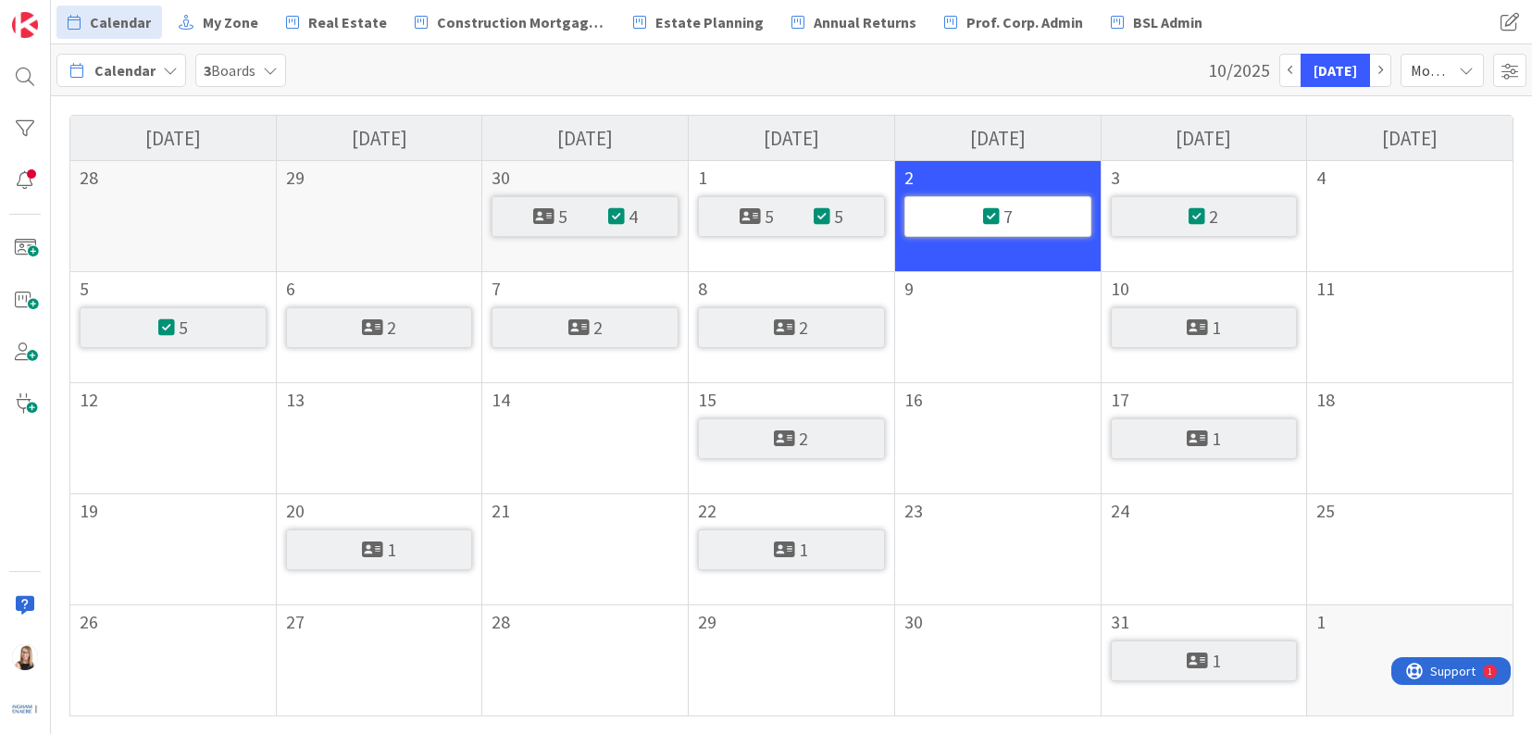
click at [394, 332] on div "2" at bounding box center [379, 327] width 187 height 41
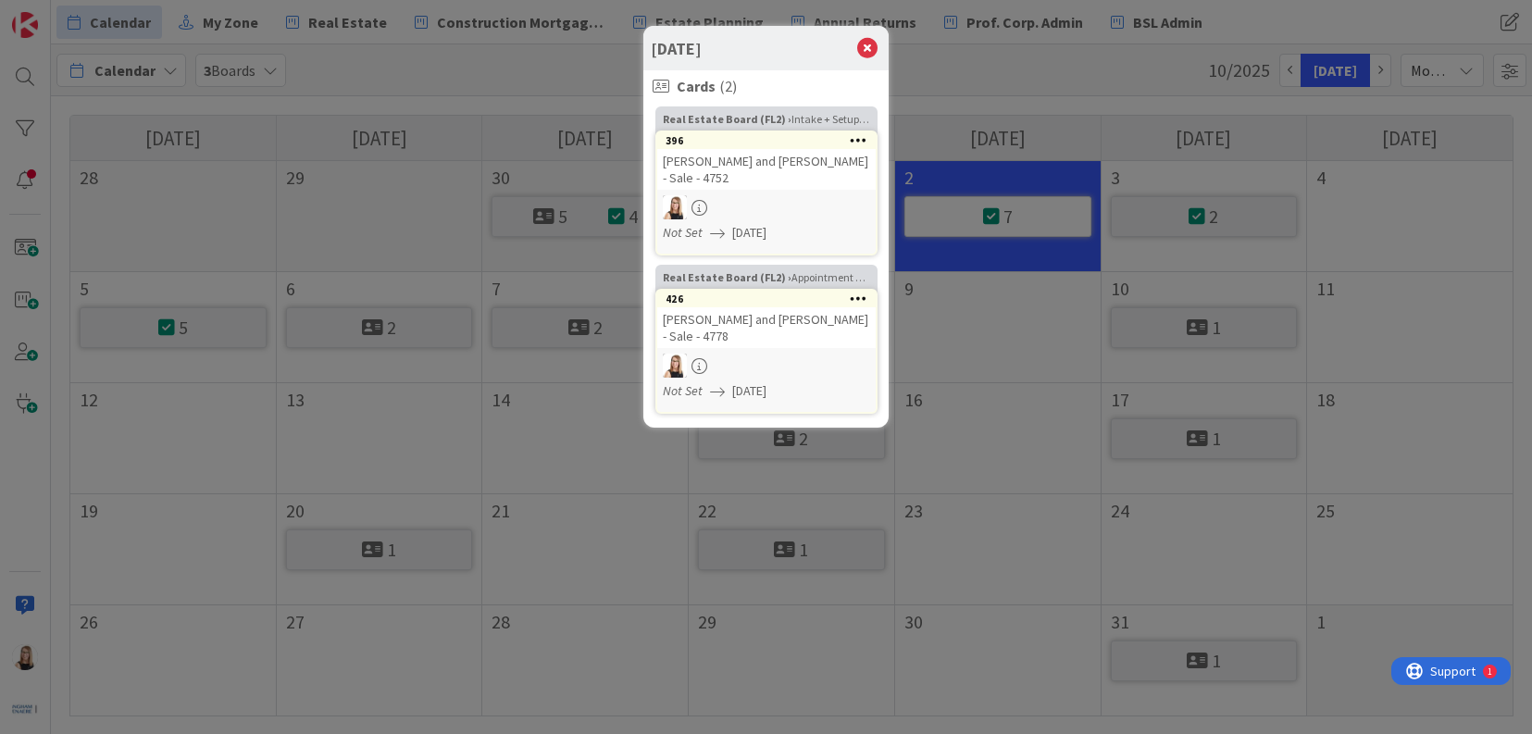
click at [534, 332] on div "[DATE] Cards ( 2 ) Real Estate Board (FL2) › Intake + Setup + Due Diligence 396…" at bounding box center [766, 367] width 1532 height 734
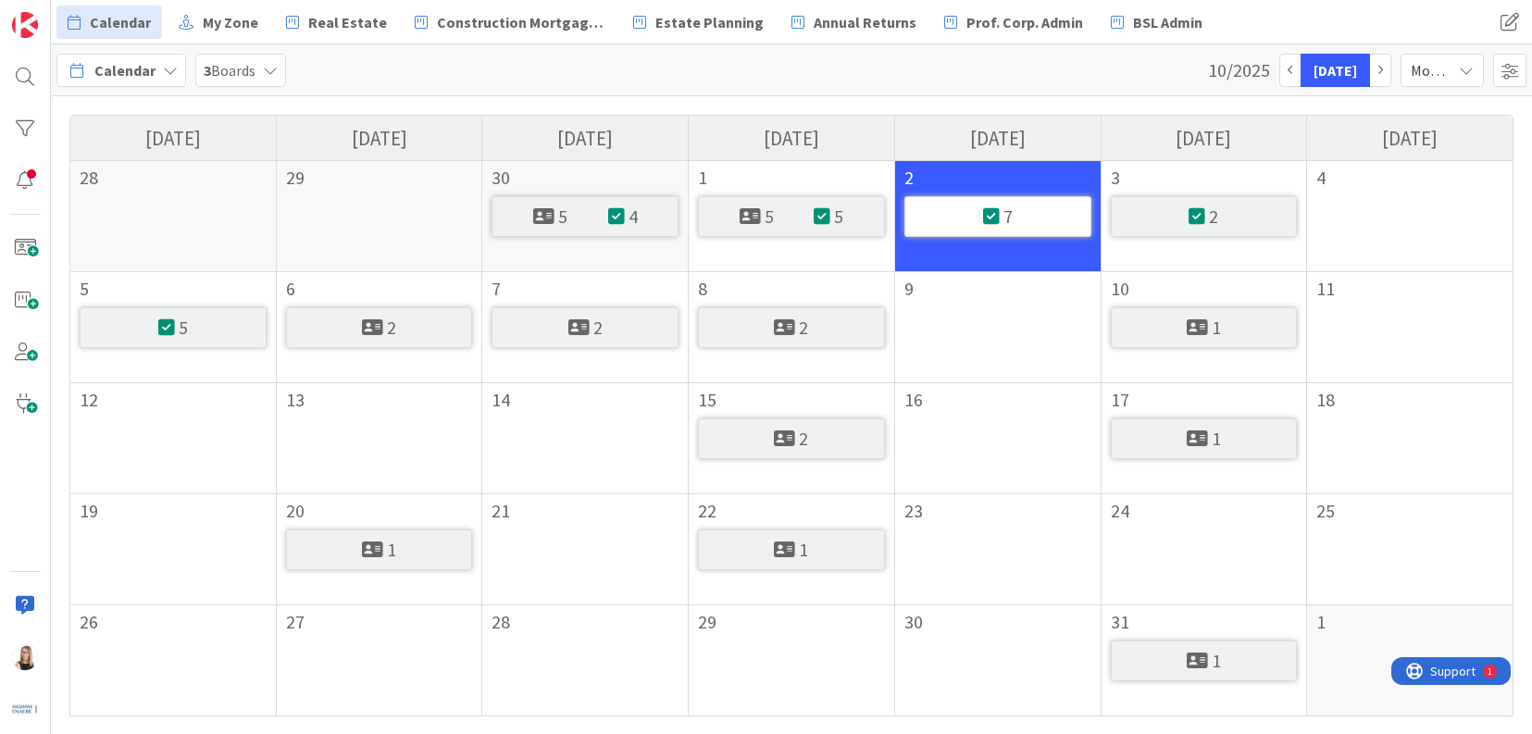
click at [545, 336] on div "2" at bounding box center [585, 327] width 187 height 41
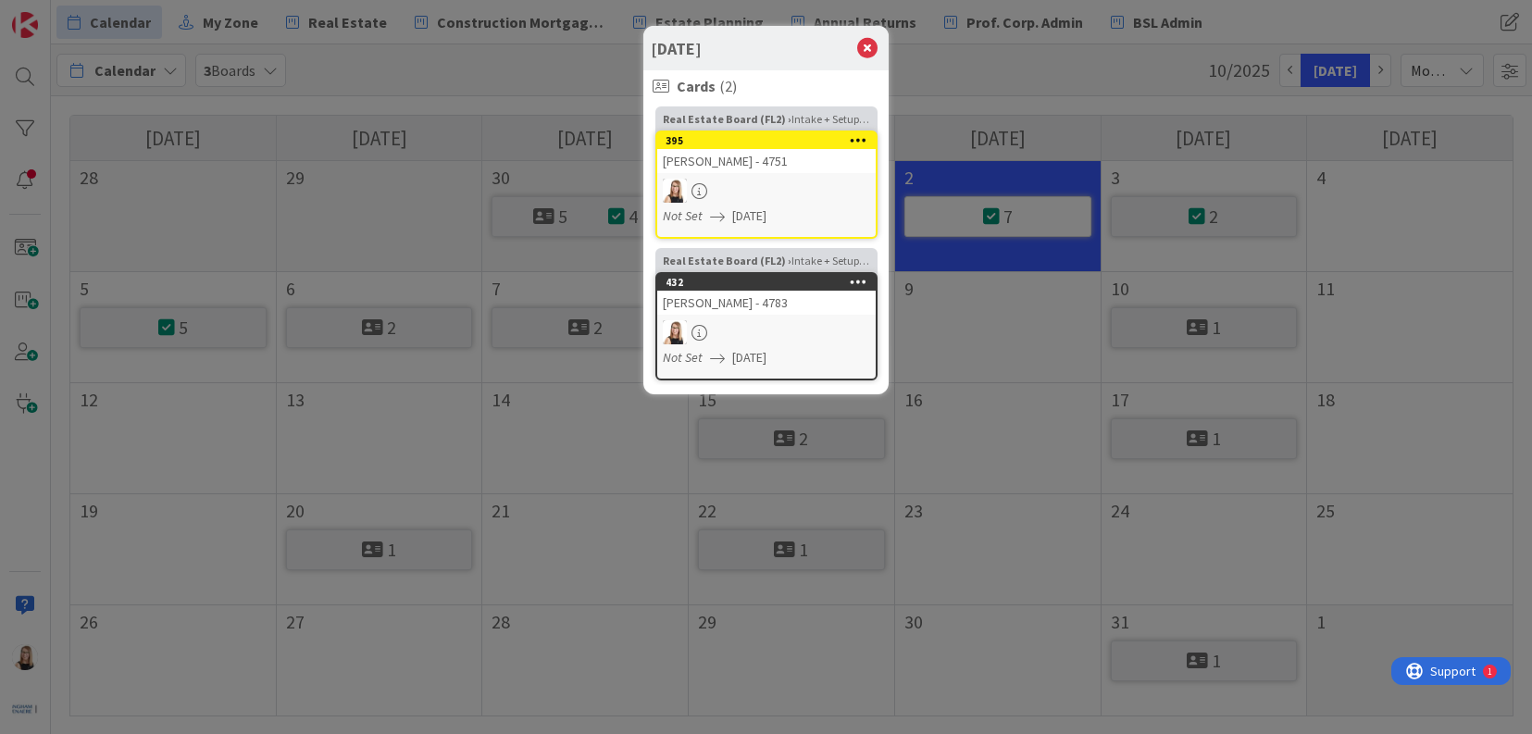
click at [1217, 335] on div "[DATE] Cards ( 2 ) Real Estate Board (FL2) › Intake + Setup + Due Diligence 395…" at bounding box center [766, 367] width 1532 height 734
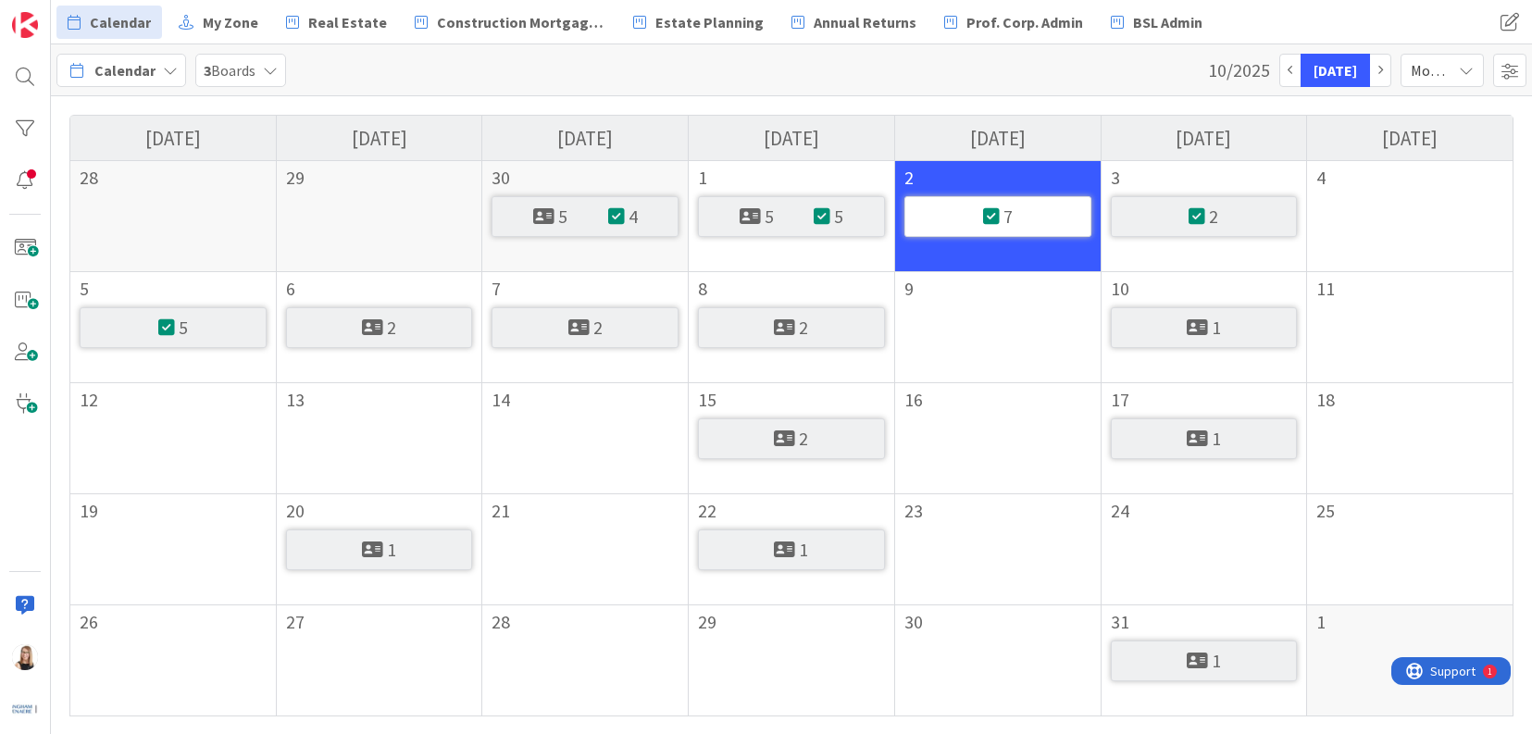
click at [1242, 329] on div "1" at bounding box center [1204, 327] width 187 height 41
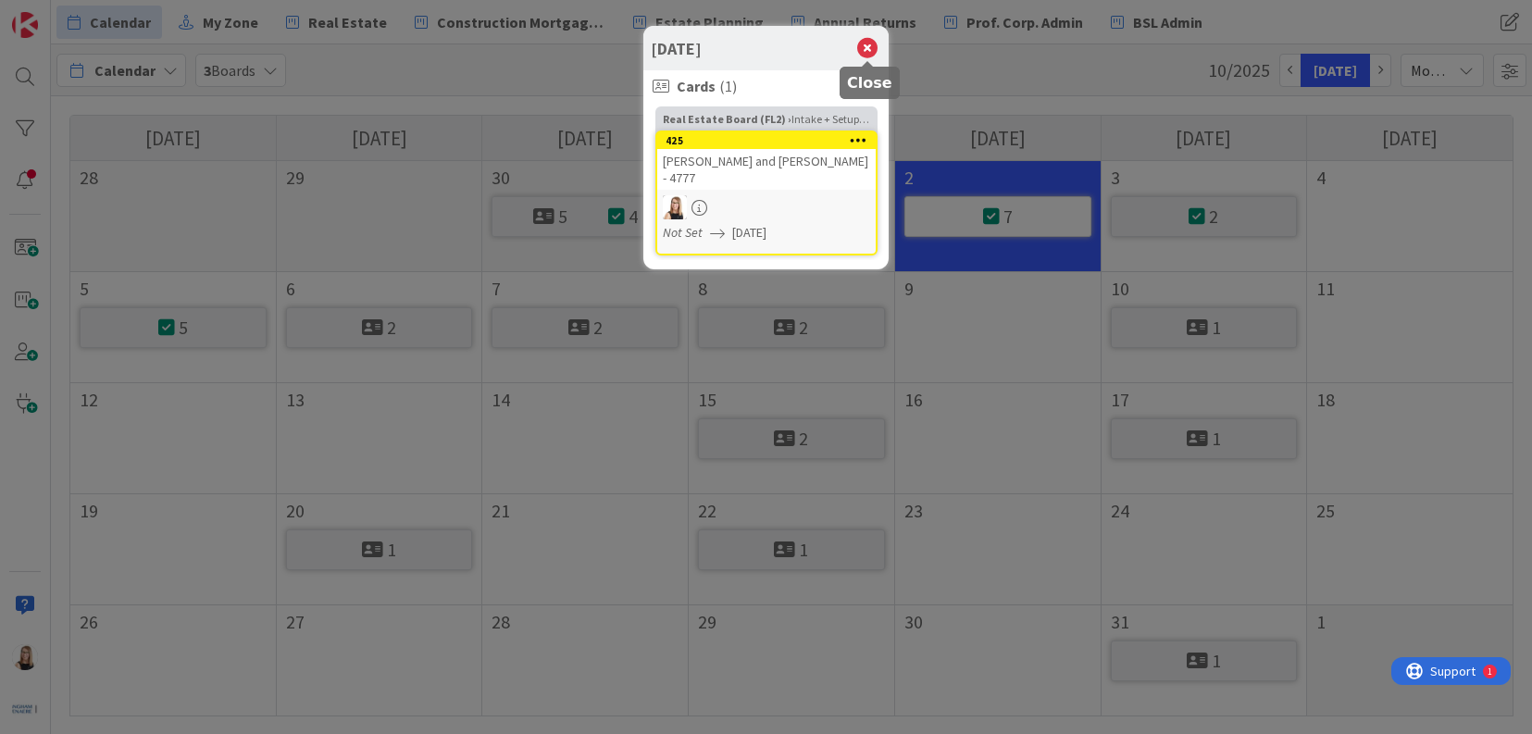
click at [868, 52] on icon at bounding box center [868, 48] width 24 height 26
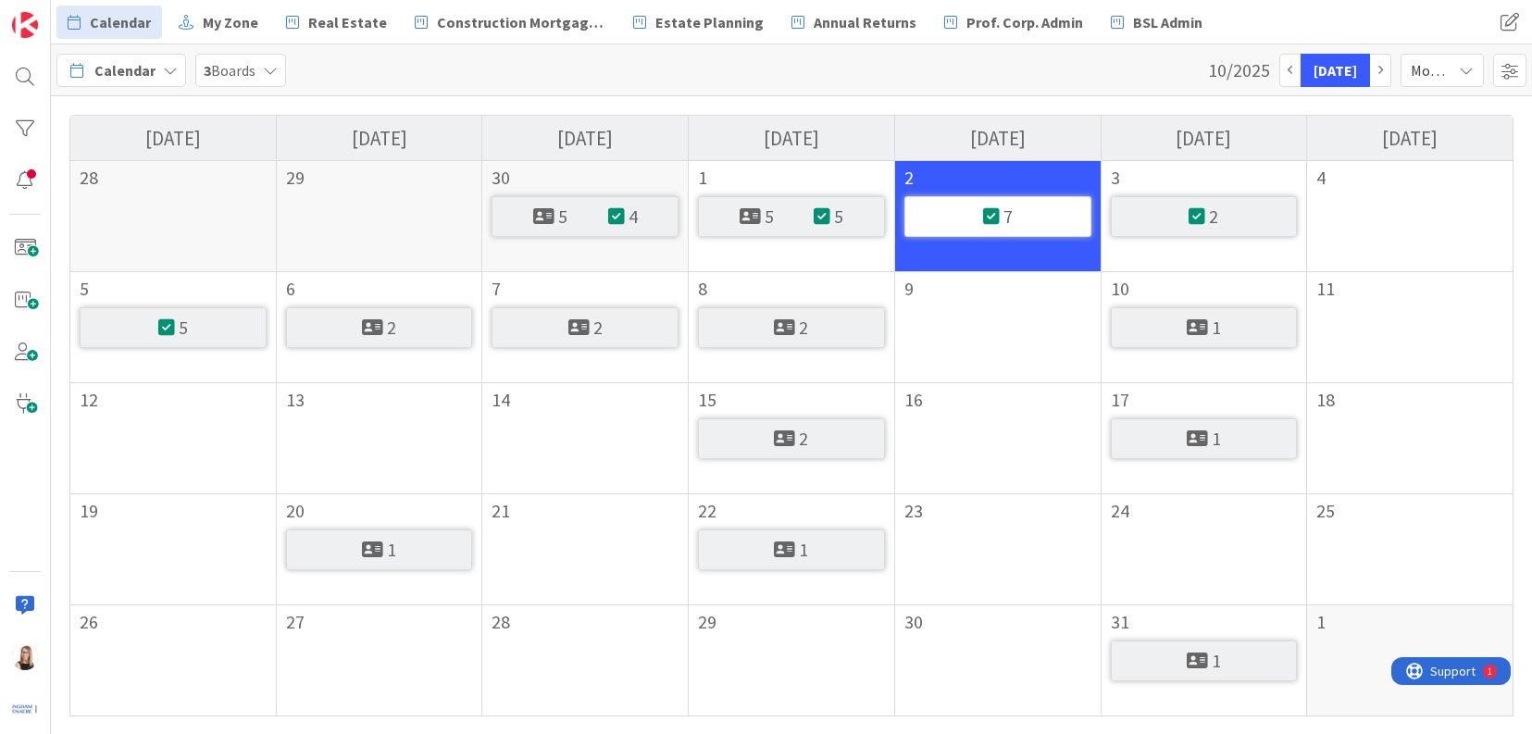
click at [831, 323] on div "2" at bounding box center [791, 327] width 187 height 41
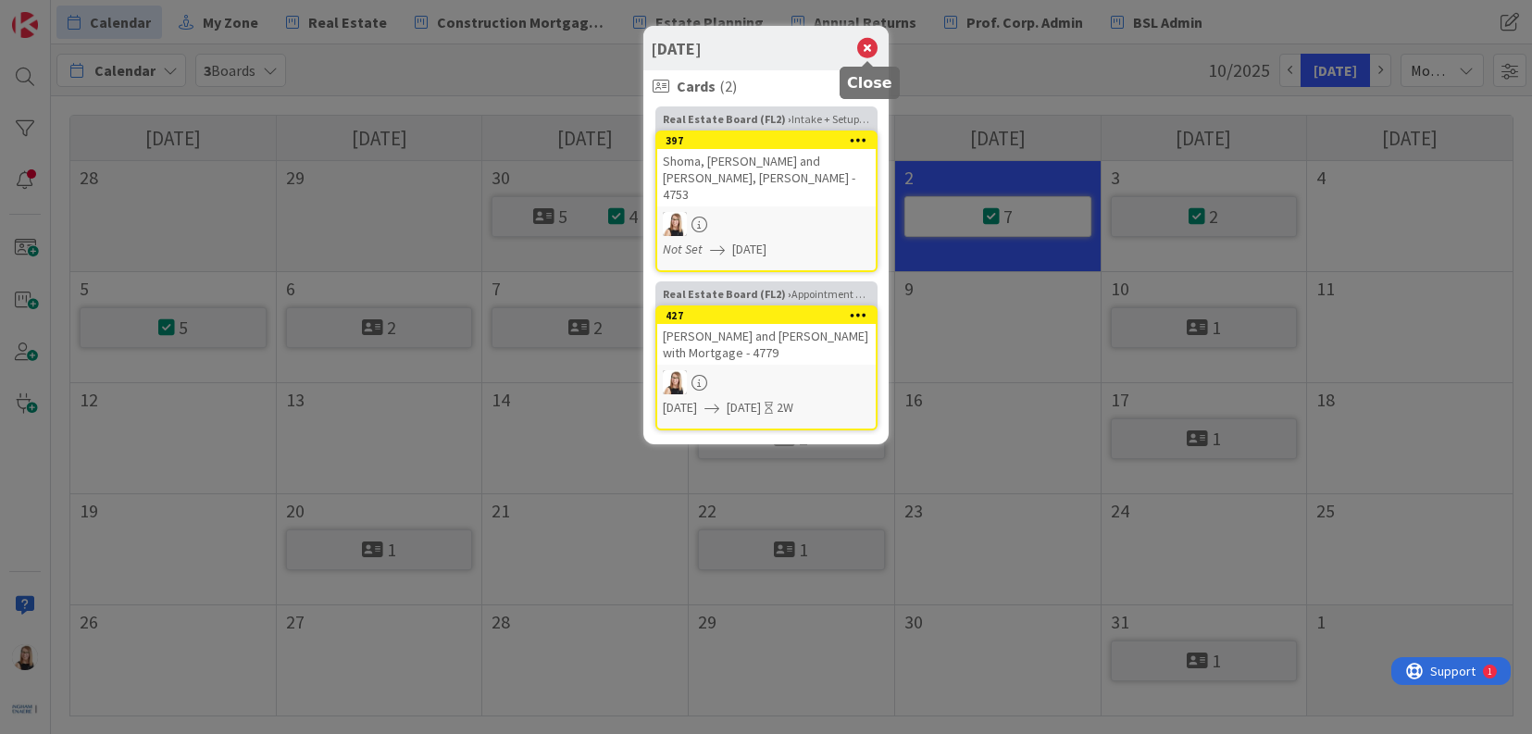
click at [869, 44] on icon at bounding box center [868, 48] width 24 height 26
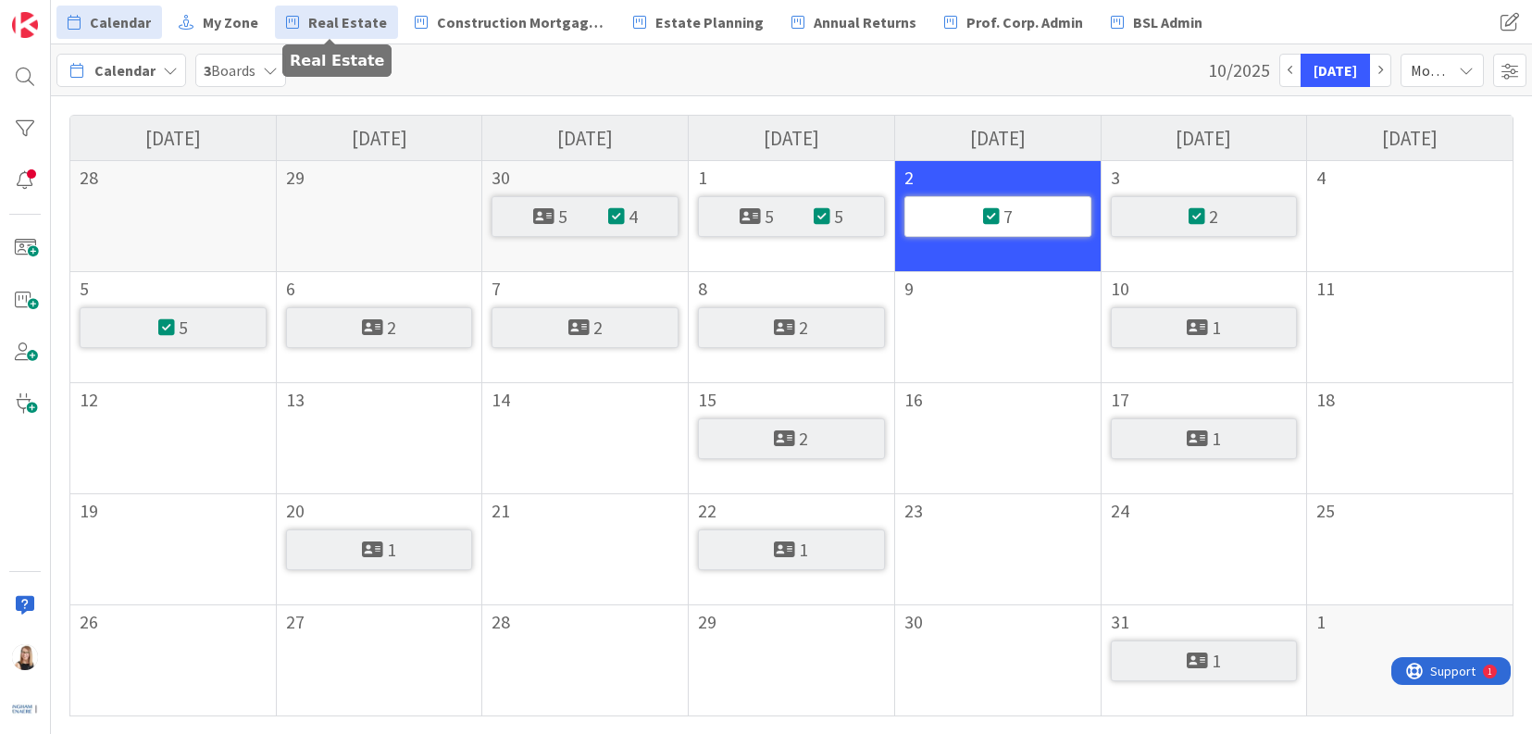
click at [365, 21] on span "Real Estate" at bounding box center [347, 22] width 79 height 22
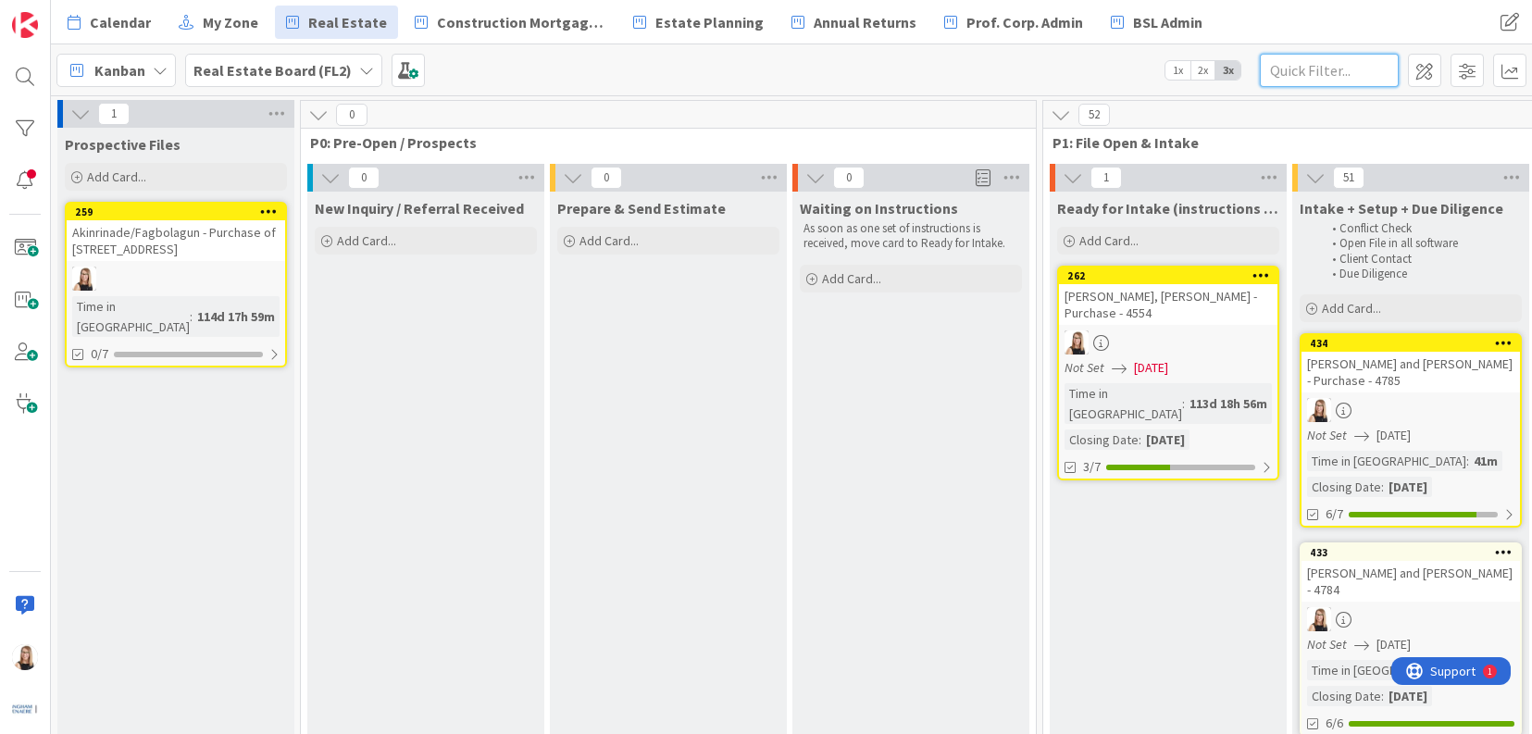
click at [1308, 70] on input "text" at bounding box center [1329, 70] width 139 height 33
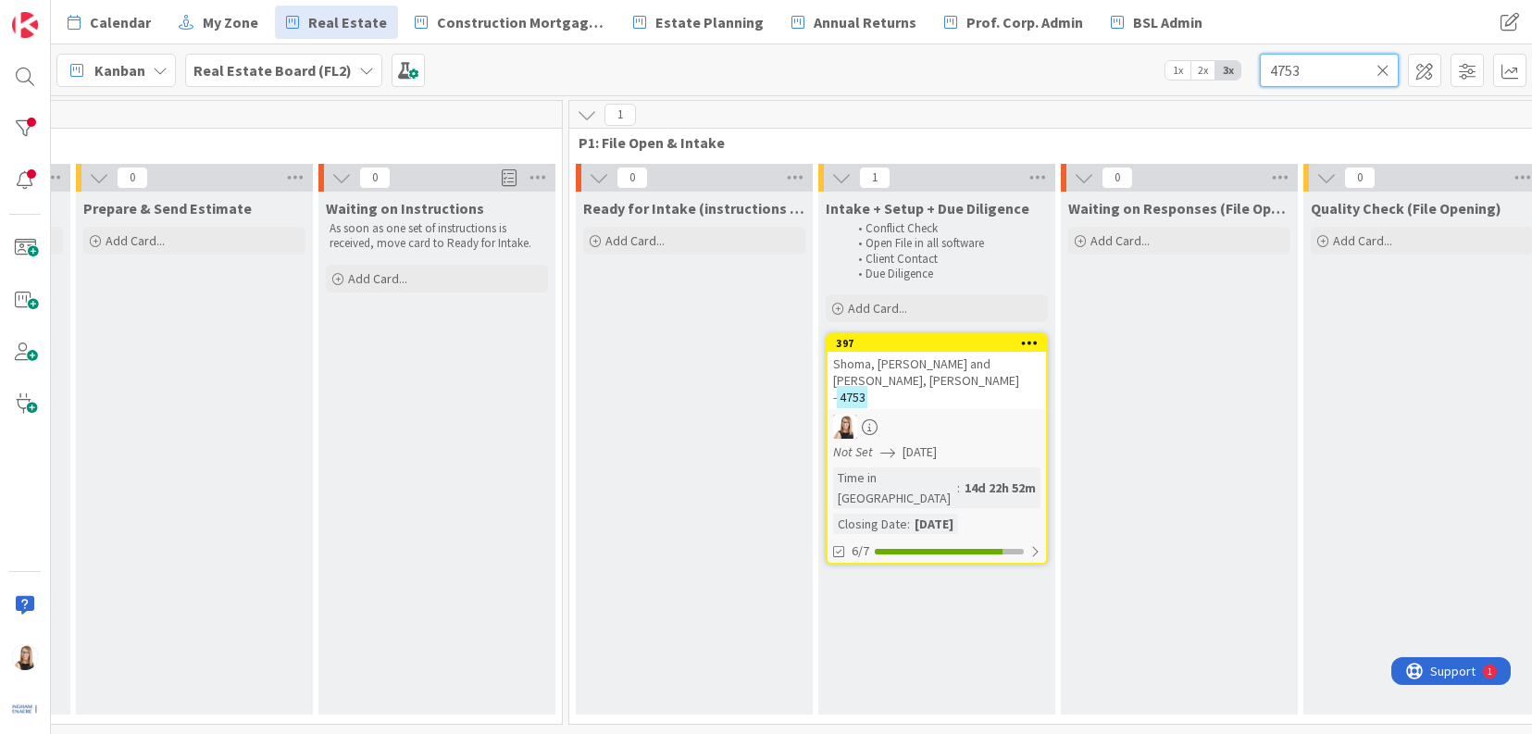
scroll to position [0, 475]
type input "4753"
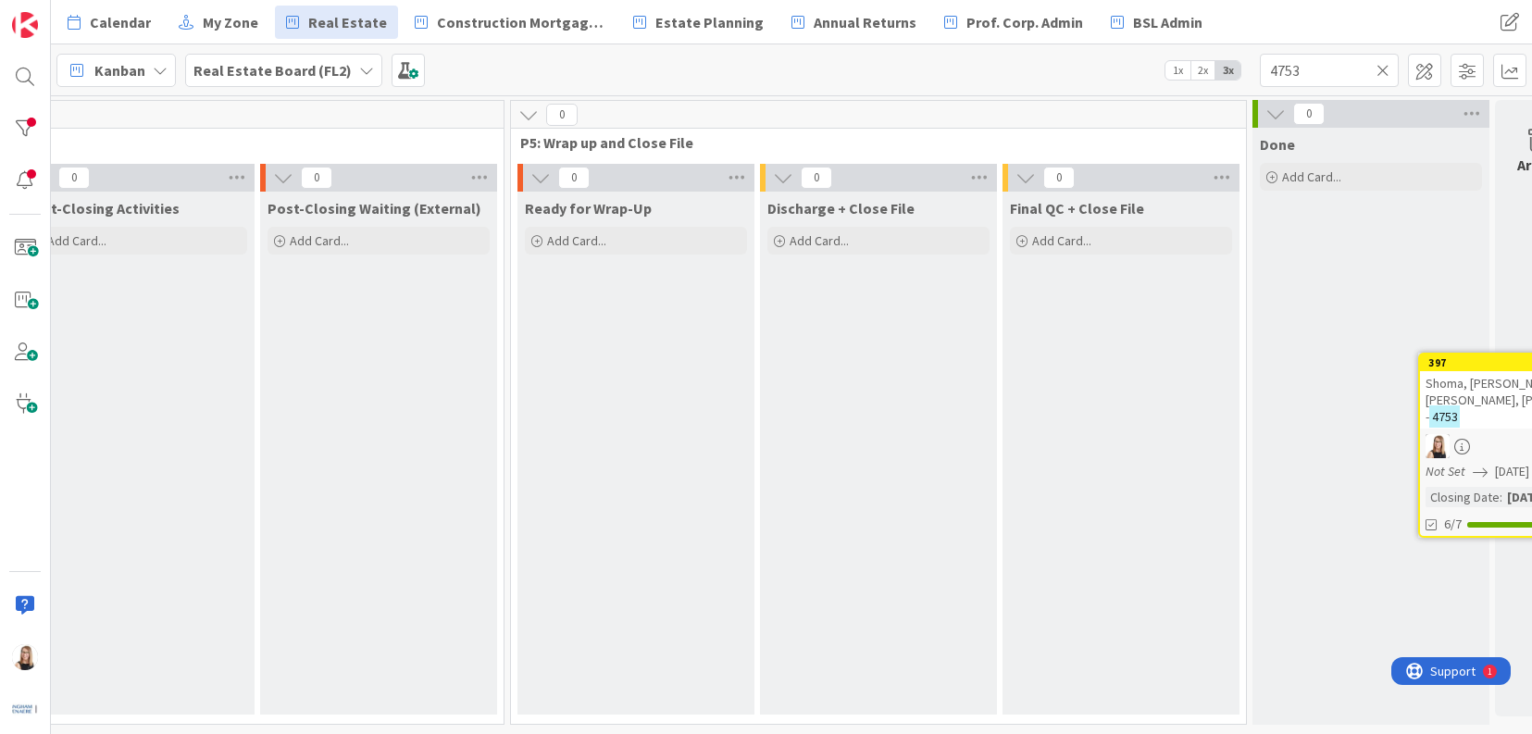
scroll to position [0, 4307]
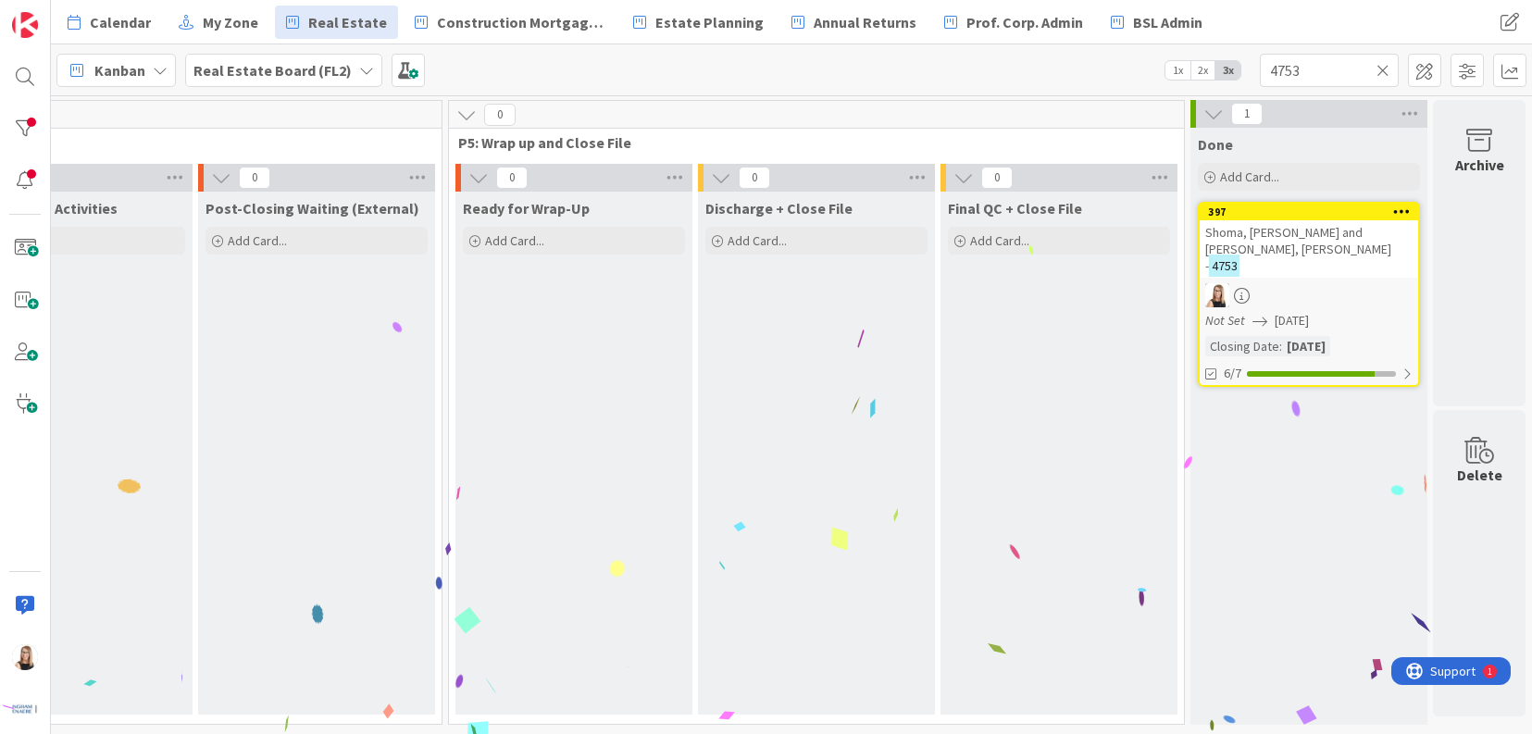
click at [1325, 252] on span "Shoma, [PERSON_NAME] and [PERSON_NAME], [PERSON_NAME] -" at bounding box center [1299, 249] width 186 height 50
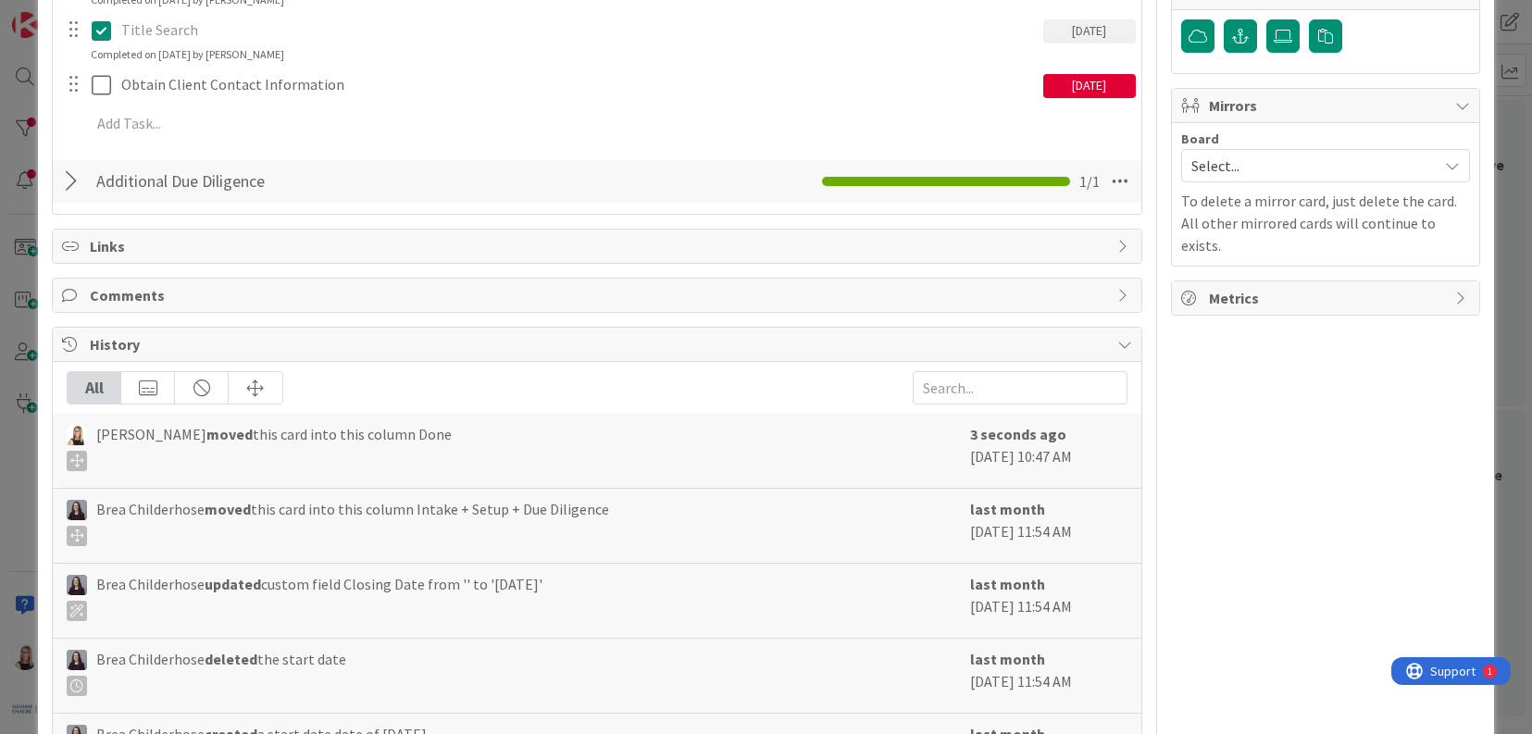
scroll to position [603, 0]
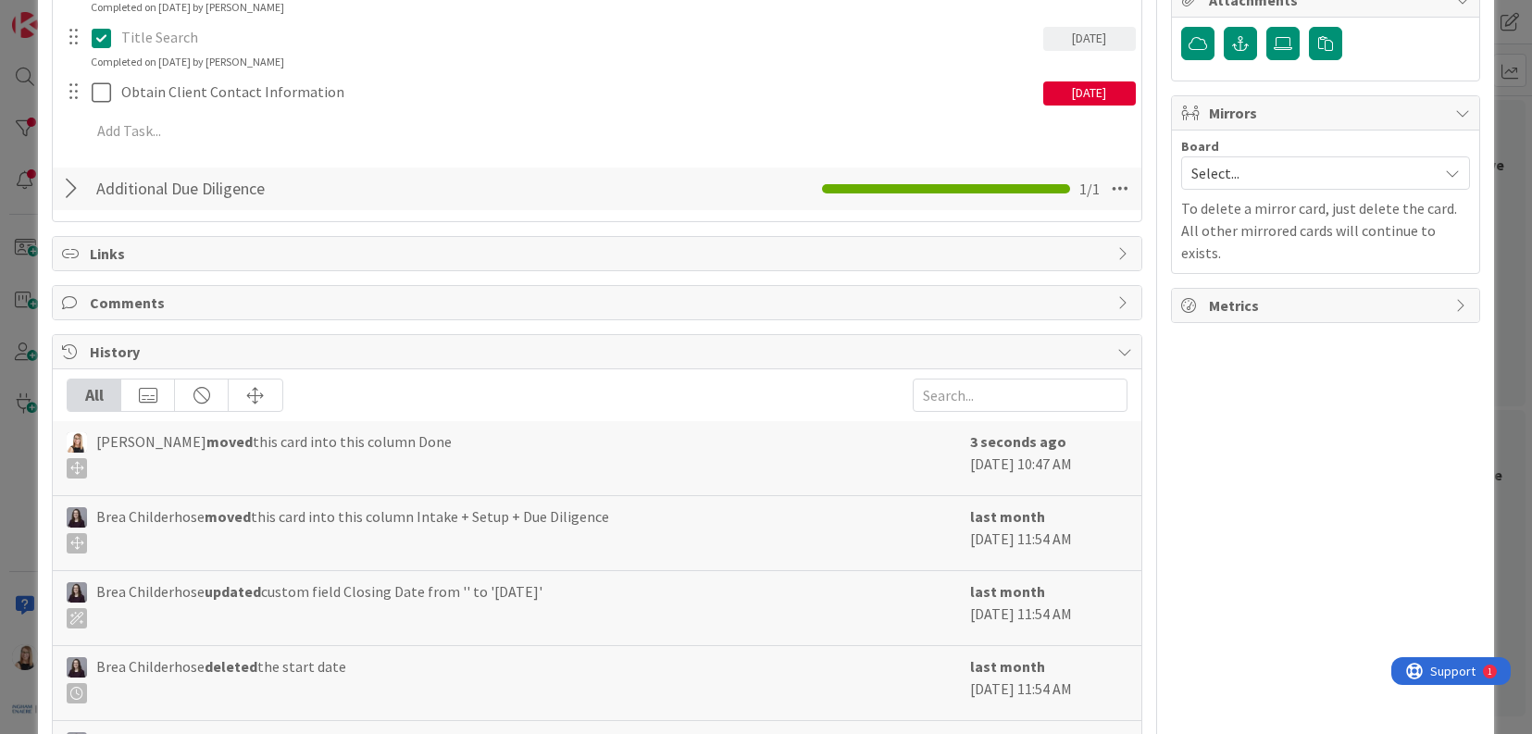
click at [145, 303] on span "Comments" at bounding box center [599, 303] width 1018 height 22
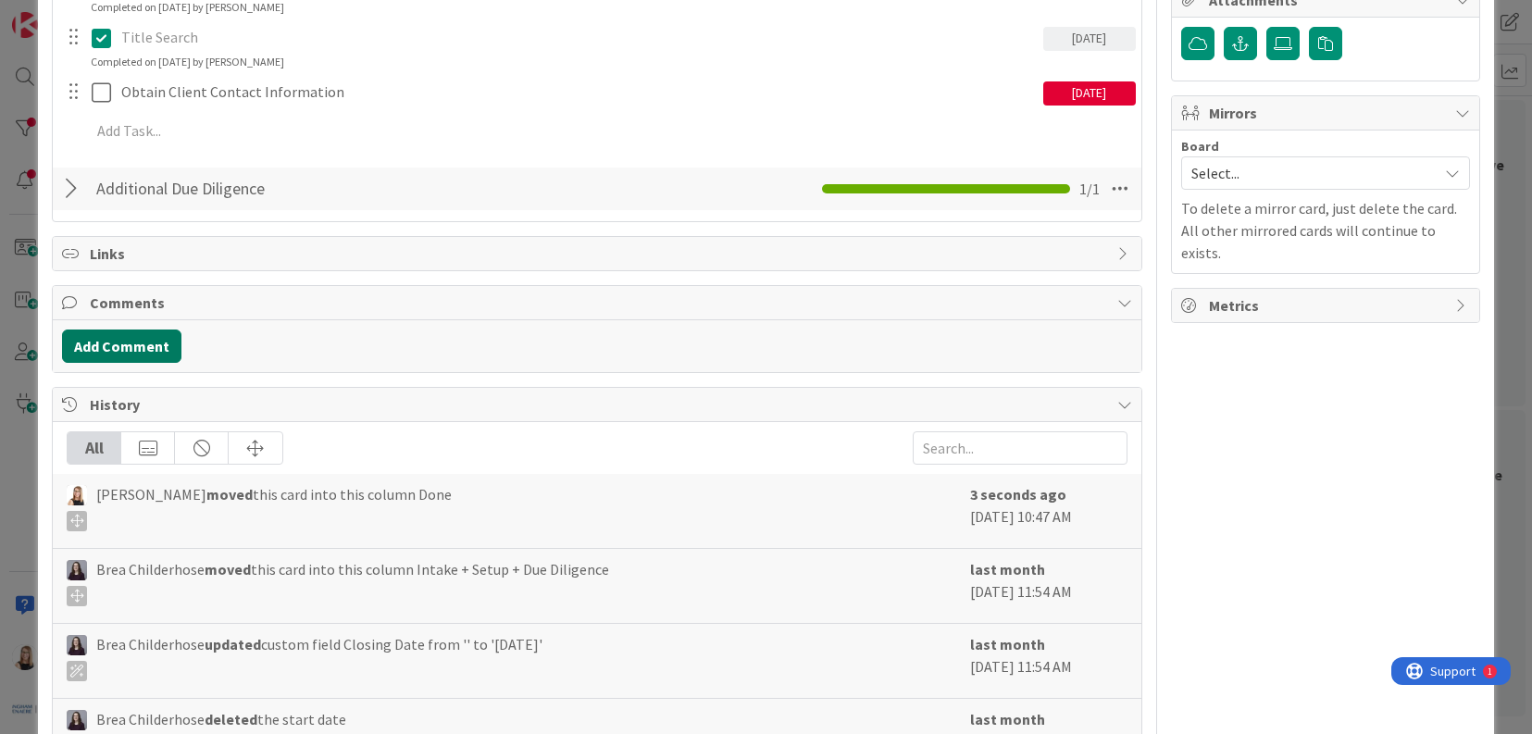
click at [158, 346] on button "Add Comment" at bounding box center [121, 346] width 119 height 33
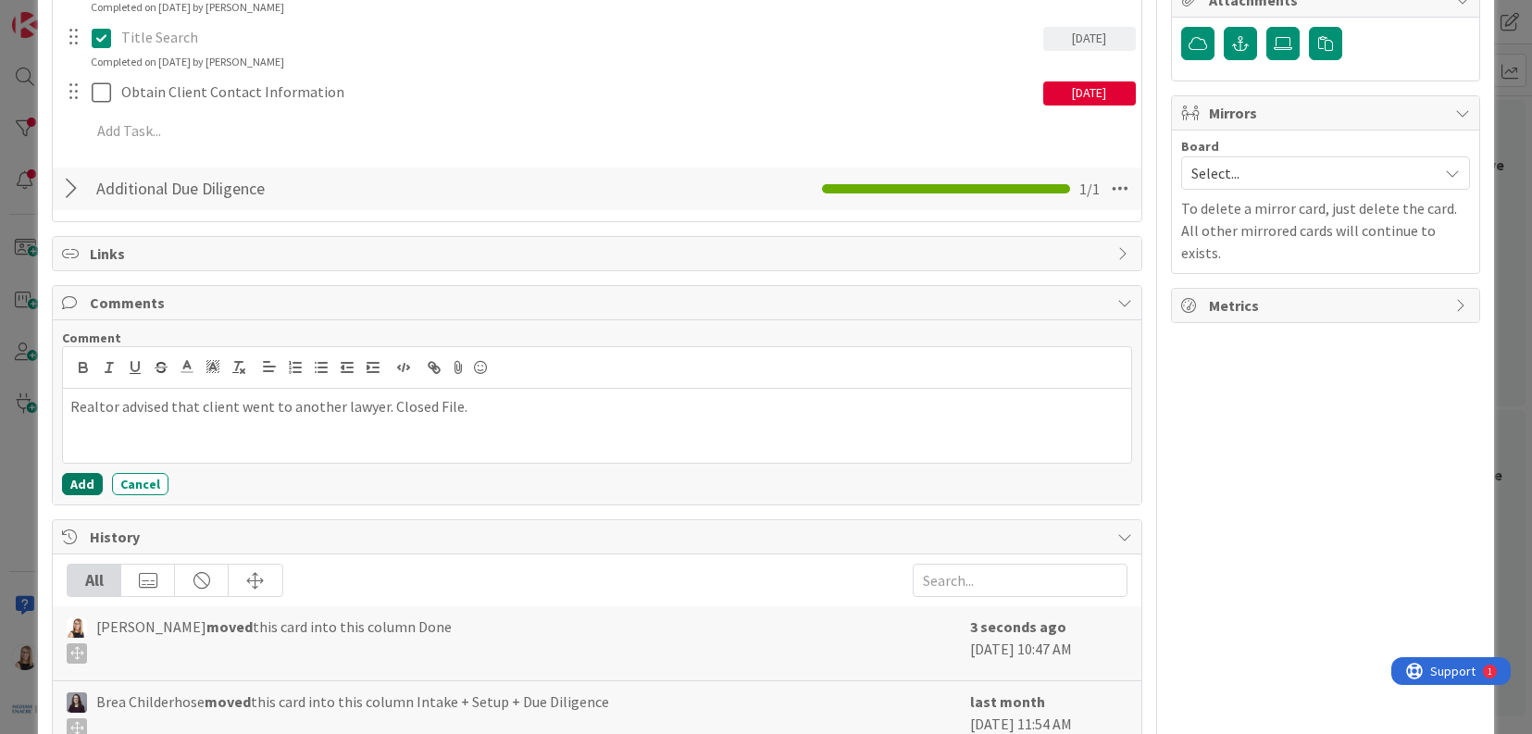
click at [75, 490] on button "Add" at bounding box center [82, 484] width 41 height 22
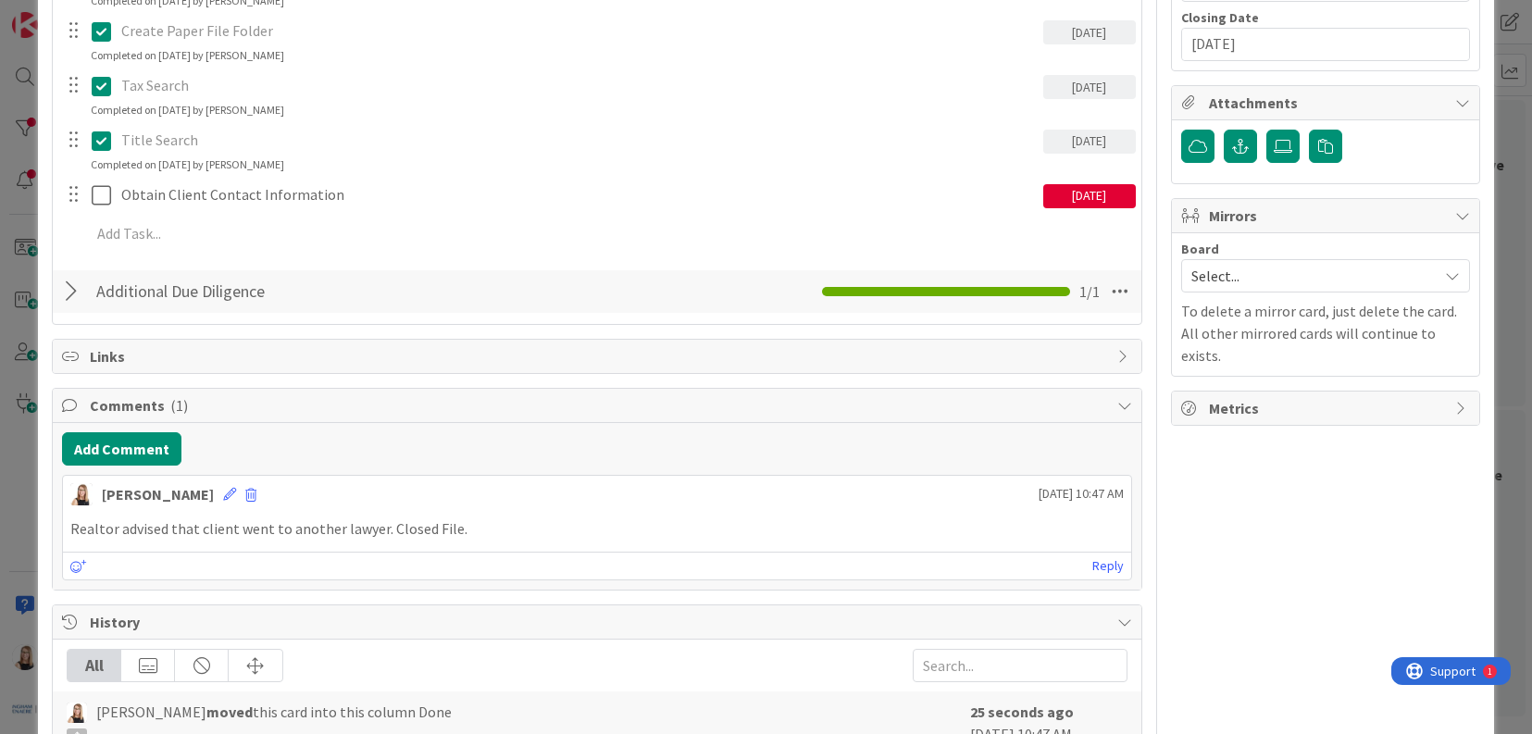
scroll to position [0, 0]
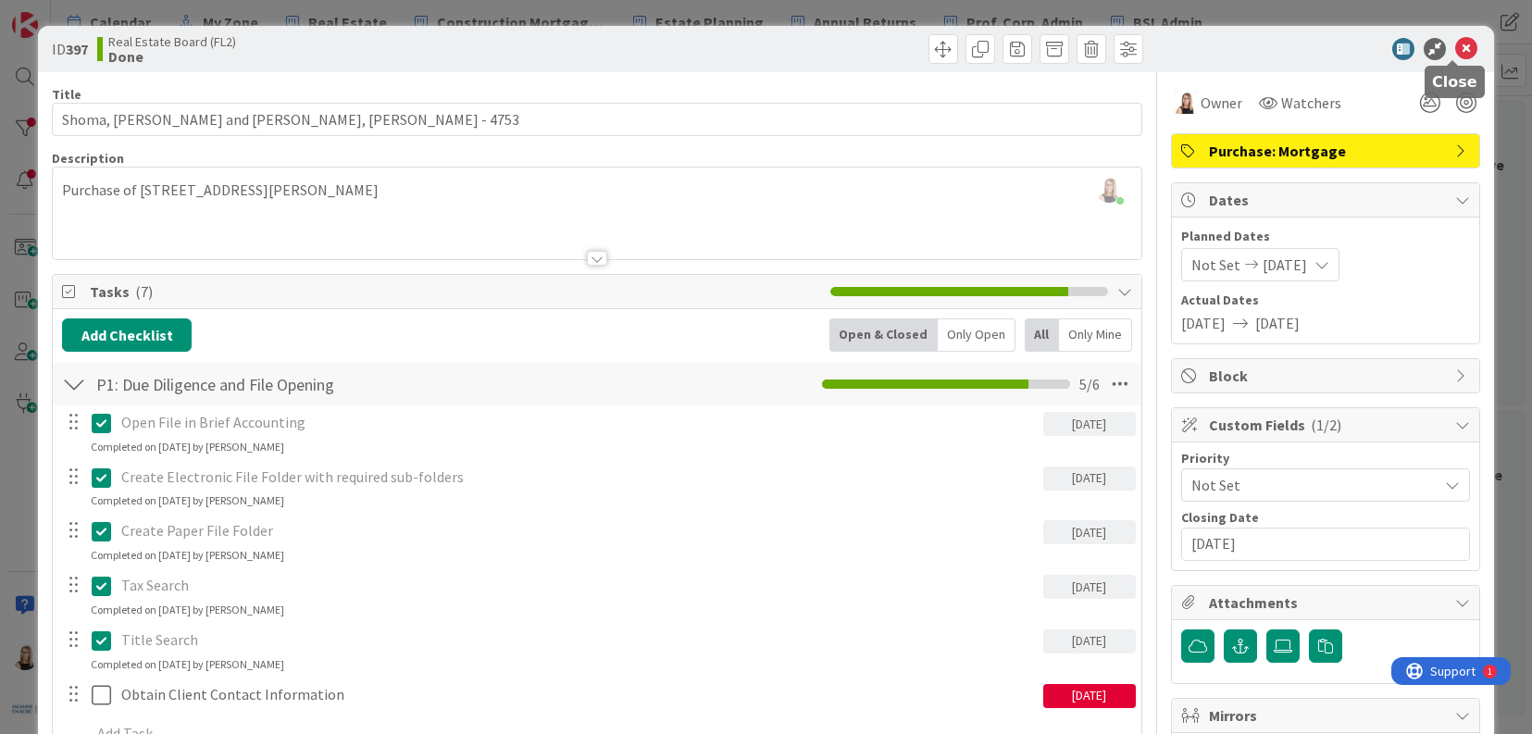
click at [1456, 52] on icon at bounding box center [1467, 49] width 22 height 22
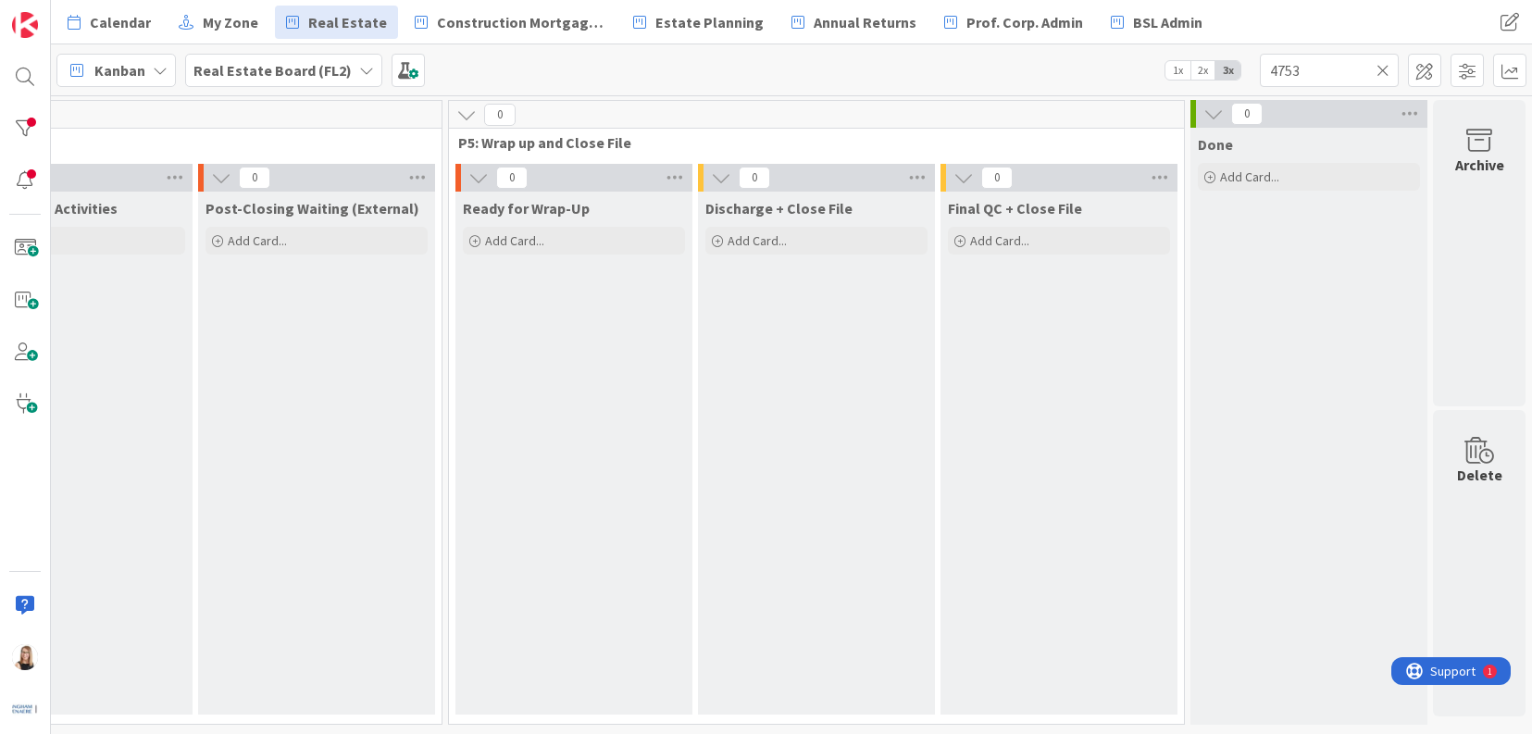
click at [1383, 70] on icon at bounding box center [1383, 70] width 13 height 17
